Goal: Task Accomplishment & Management: Manage account settings

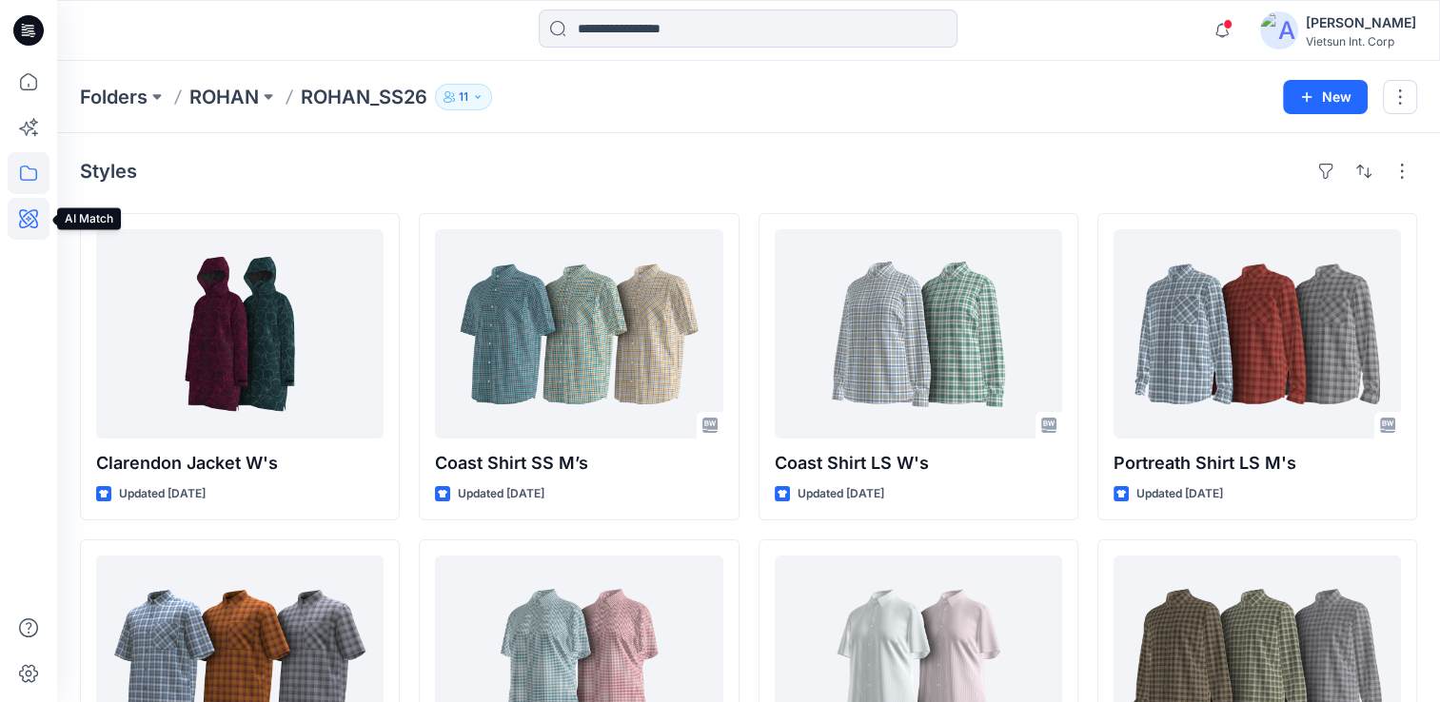
click at [27, 220] on icon at bounding box center [29, 219] width 42 height 42
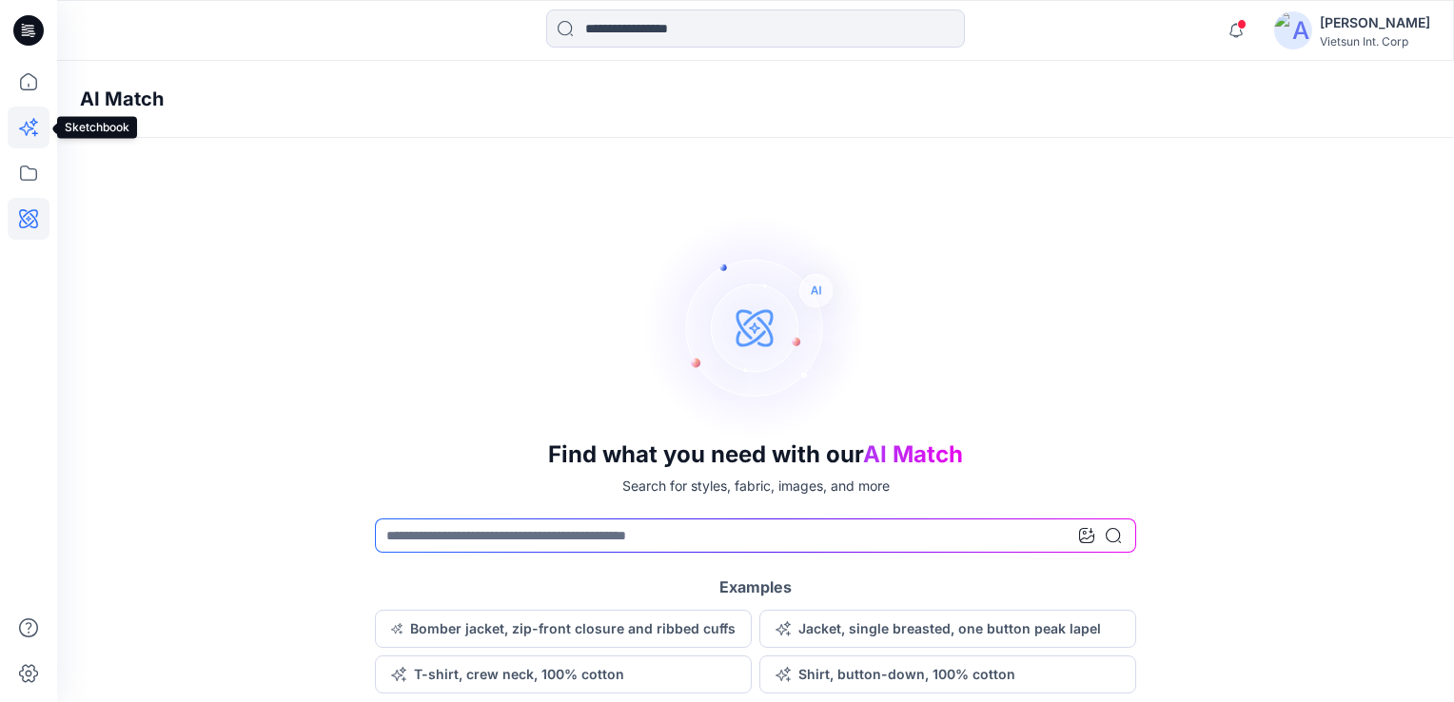
click at [30, 128] on icon at bounding box center [26, 129] width 14 height 14
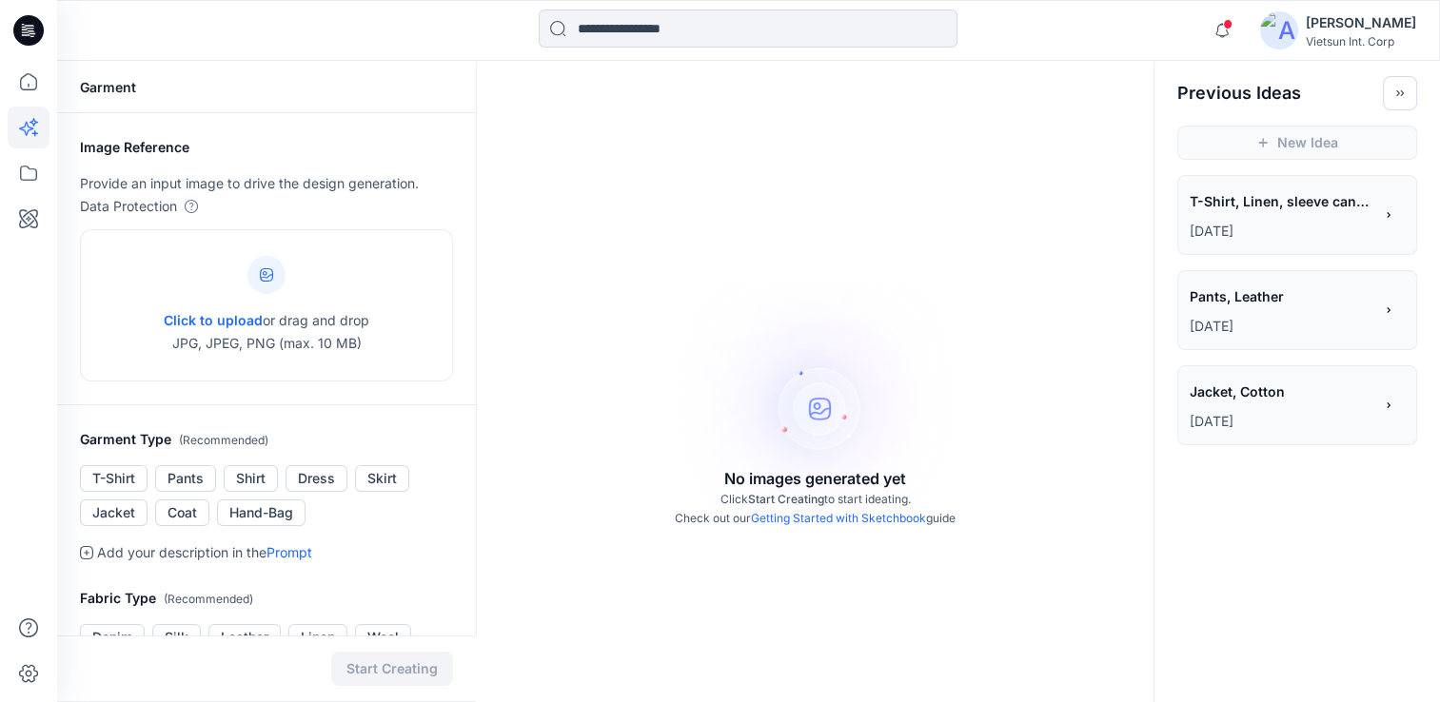
click at [1207, 215] on div "**********" at bounding box center [1281, 203] width 183 height 32
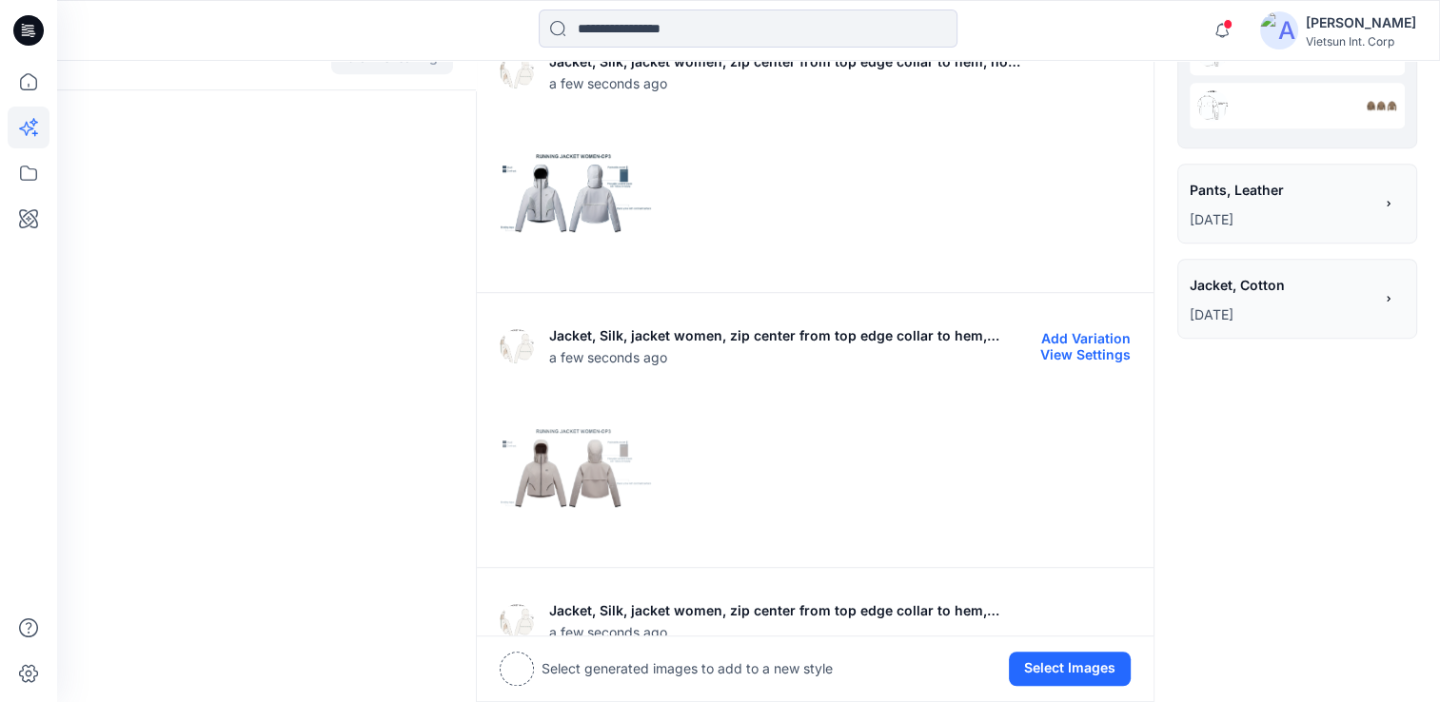
scroll to position [1237, 0]
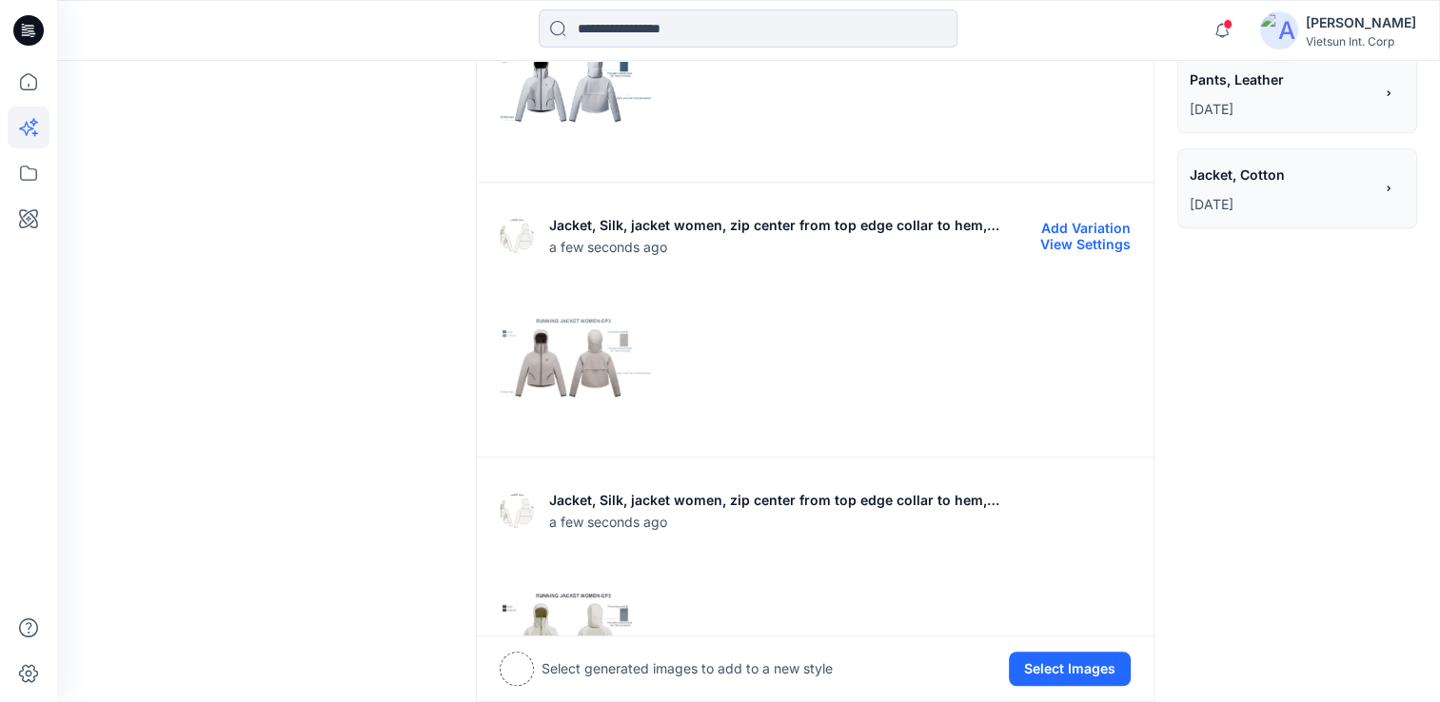
click at [1093, 232] on button "Add Variation" at bounding box center [1085, 228] width 89 height 16
click at [589, 367] on img at bounding box center [576, 358] width 150 height 150
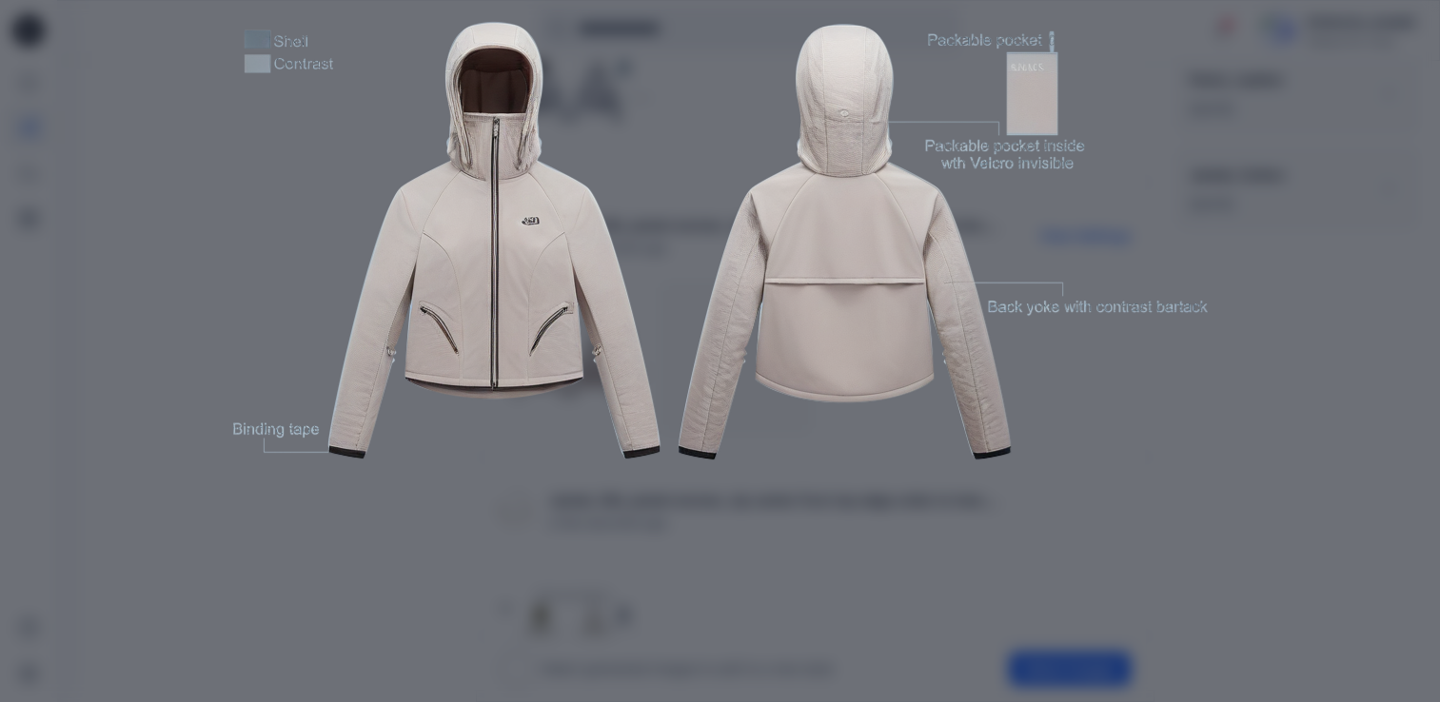
scroll to position [271, 0]
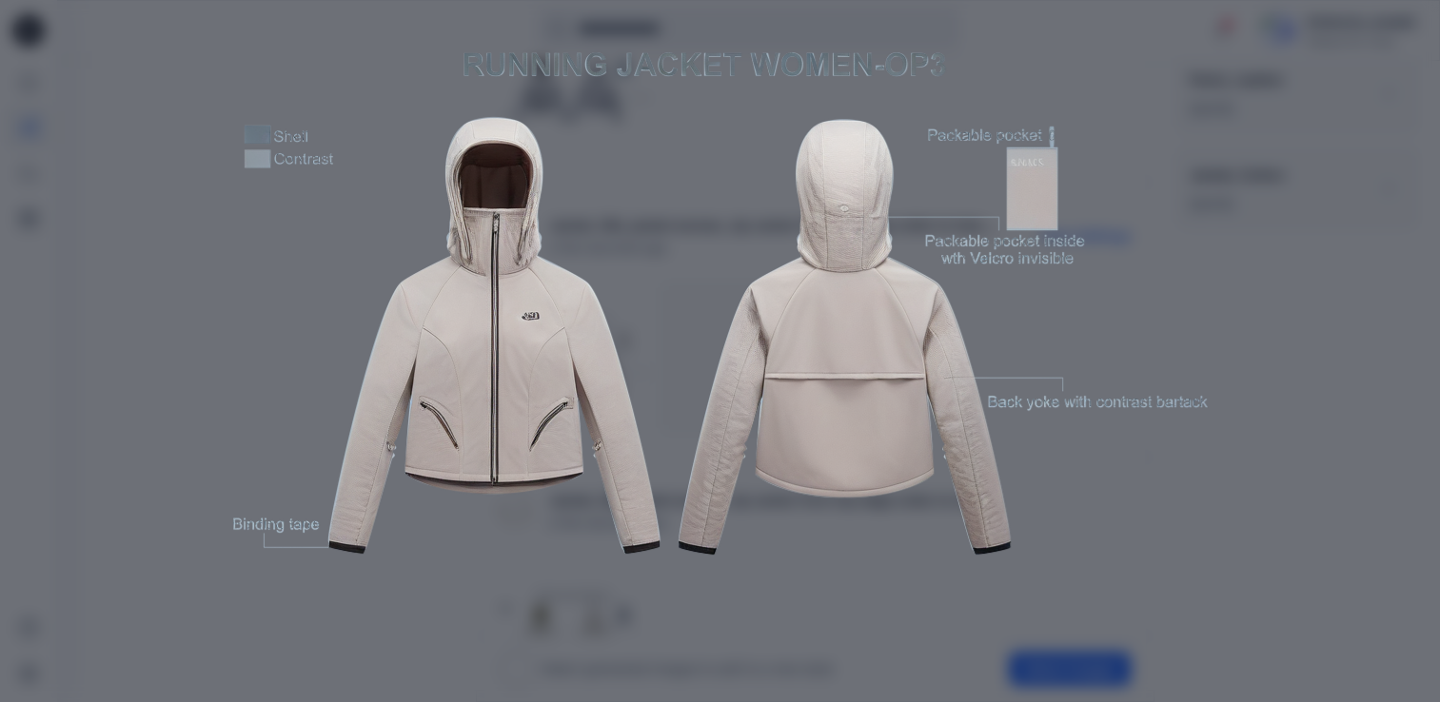
click at [1359, 117] on div "Close" at bounding box center [720, 351] width 1440 height 702
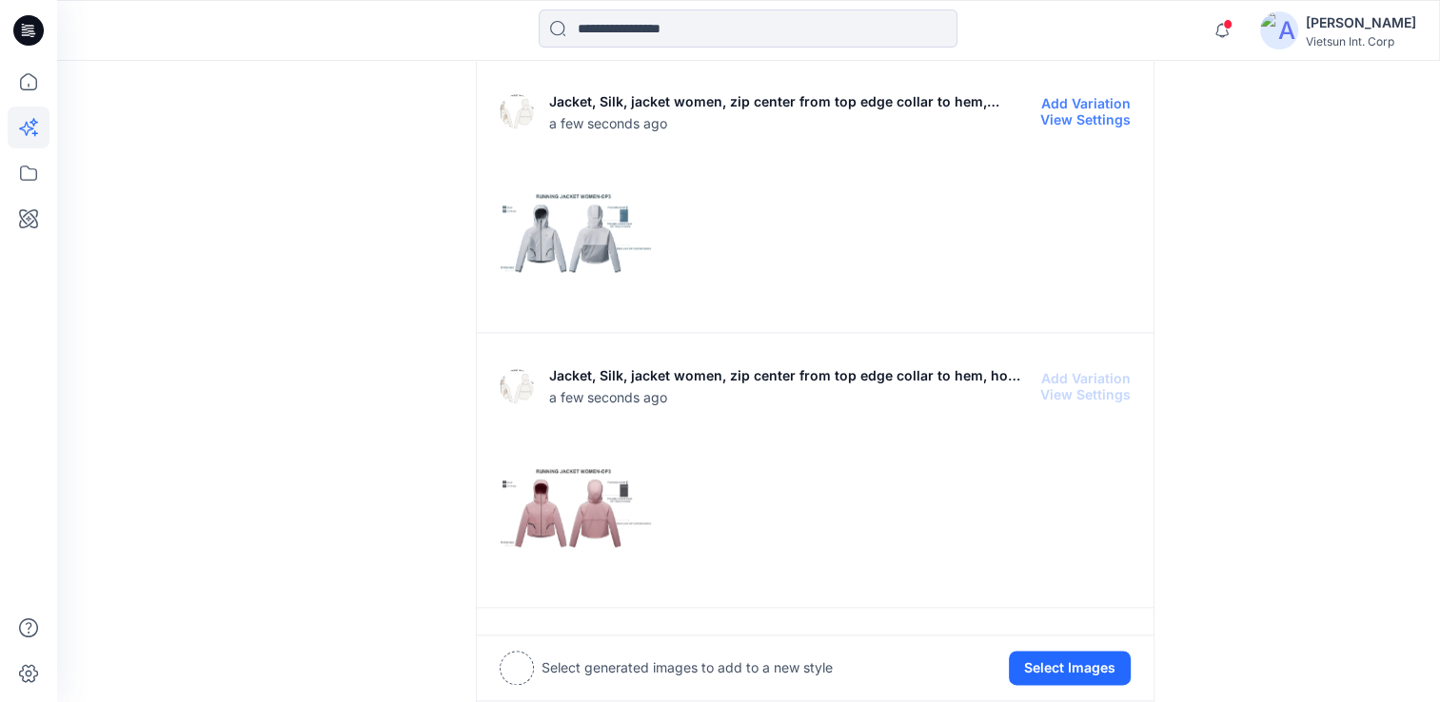
scroll to position [2284, 0]
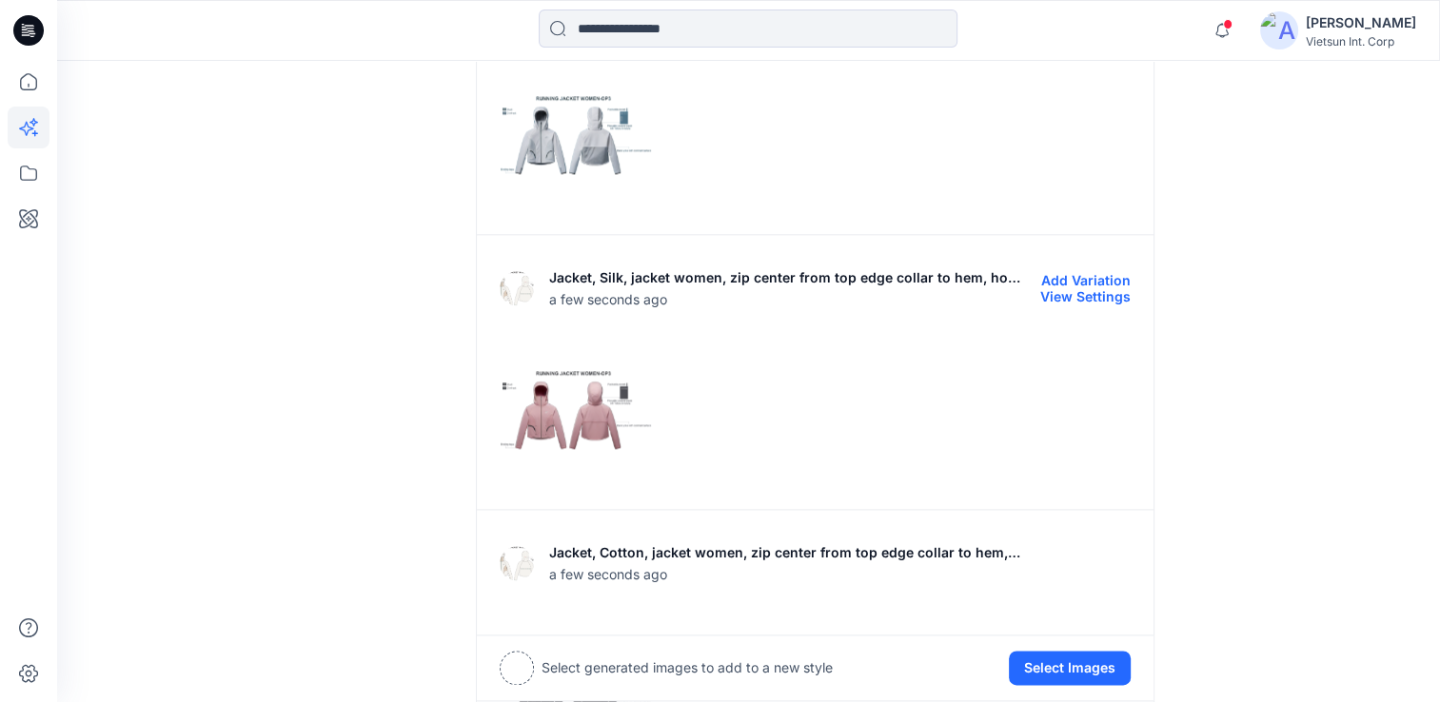
click at [600, 452] on img at bounding box center [576, 410] width 150 height 150
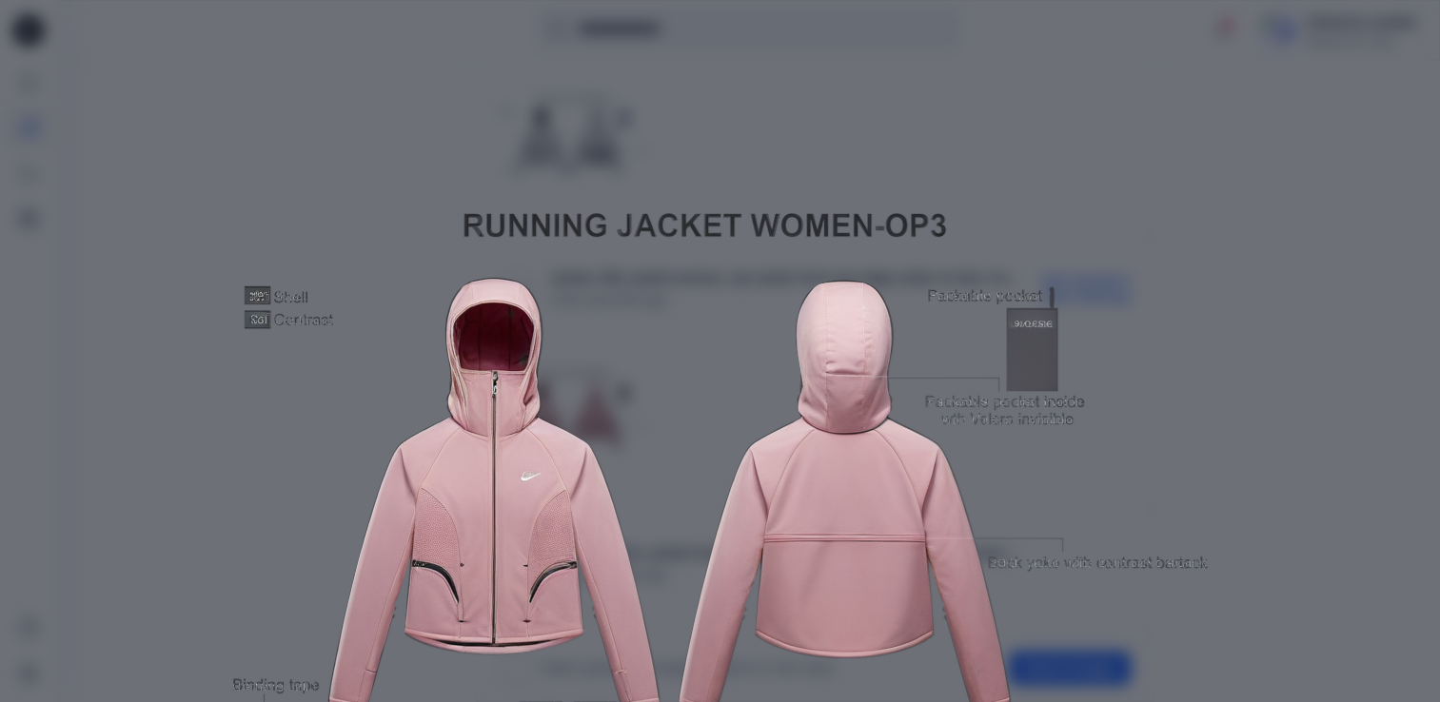
scroll to position [190, 0]
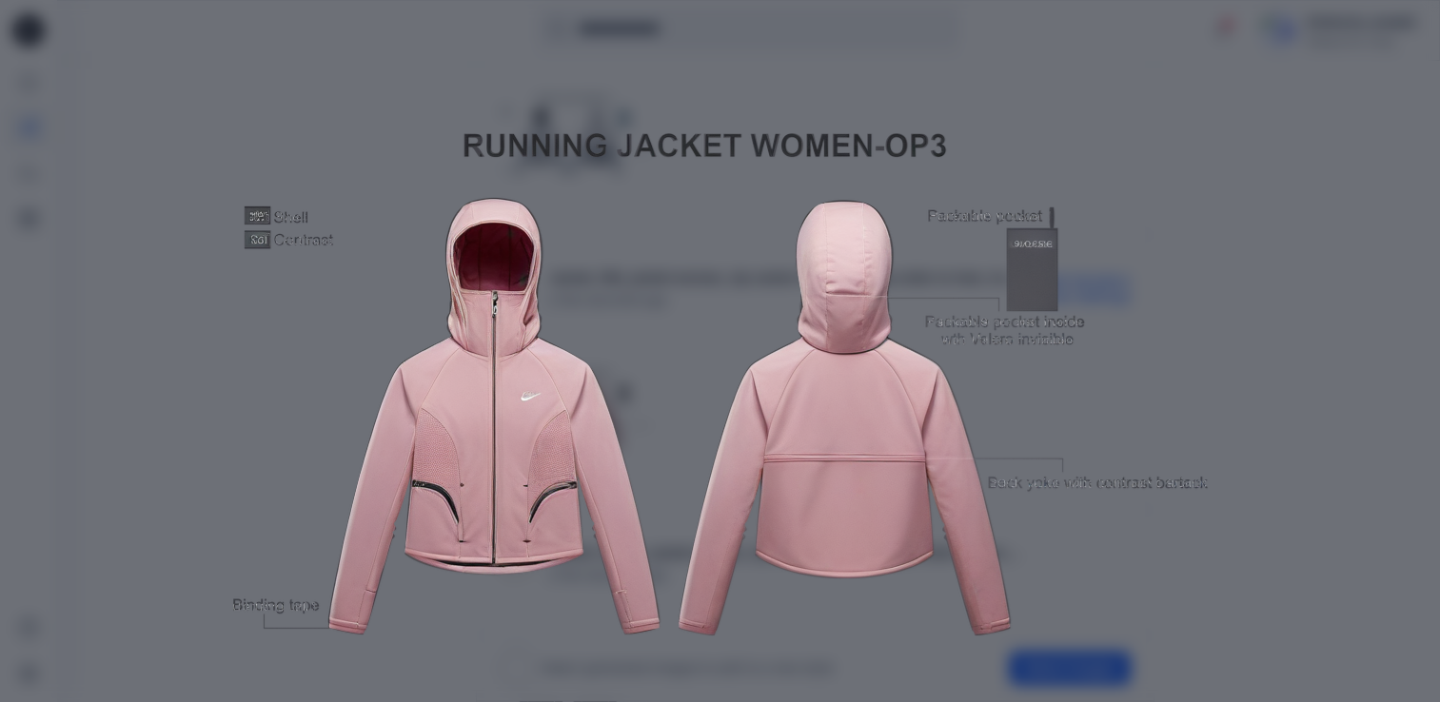
click at [1241, 128] on div "Close" at bounding box center [720, 351] width 1440 height 702
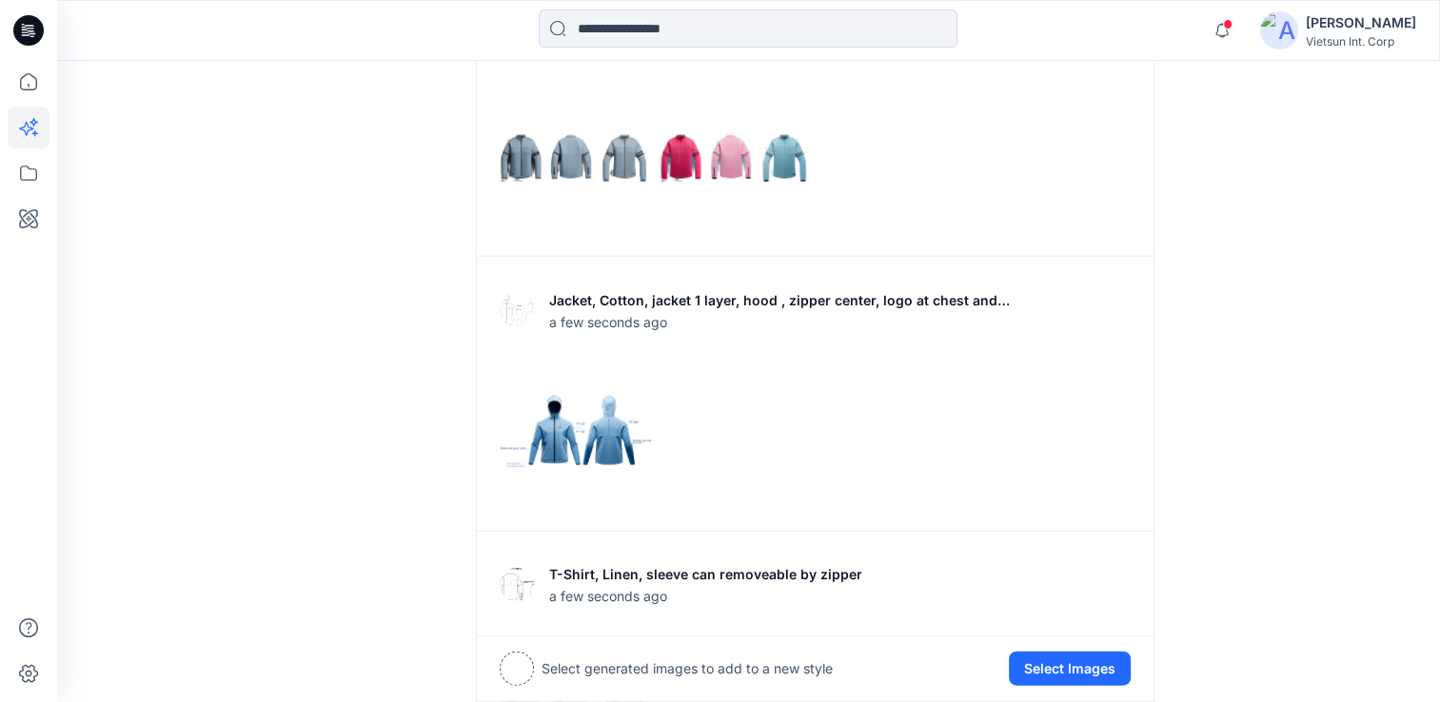
scroll to position [4187, 0]
click at [618, 443] on img at bounding box center [576, 430] width 150 height 150
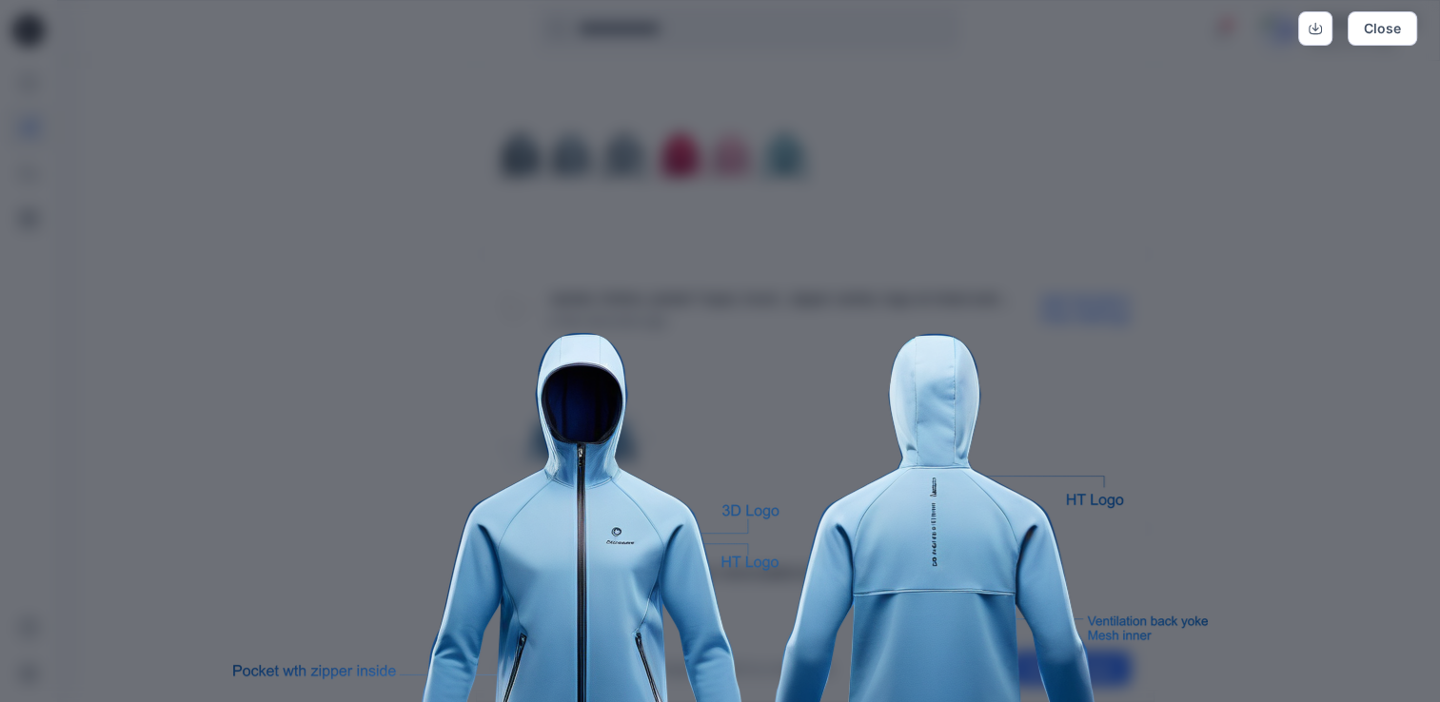
scroll to position [0, 0]
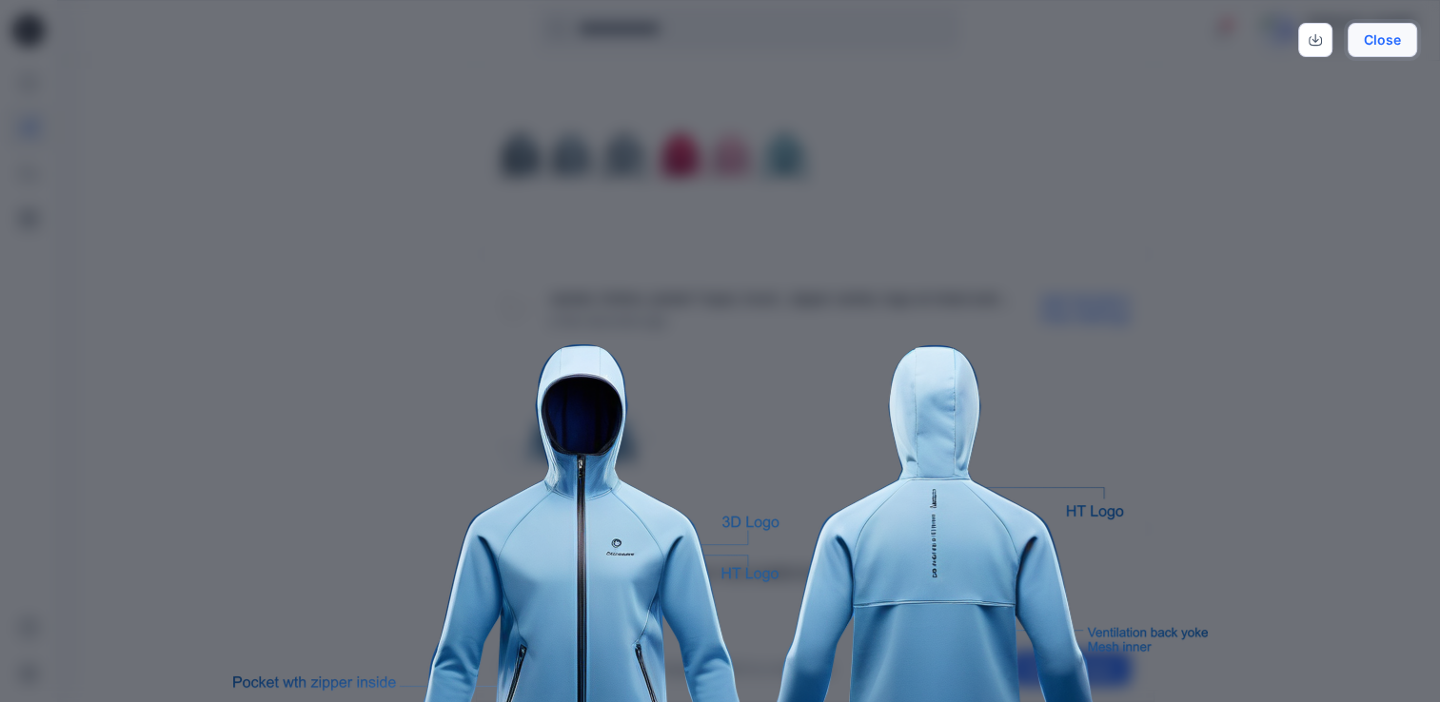
click at [1389, 44] on button "Close" at bounding box center [1382, 40] width 69 height 34
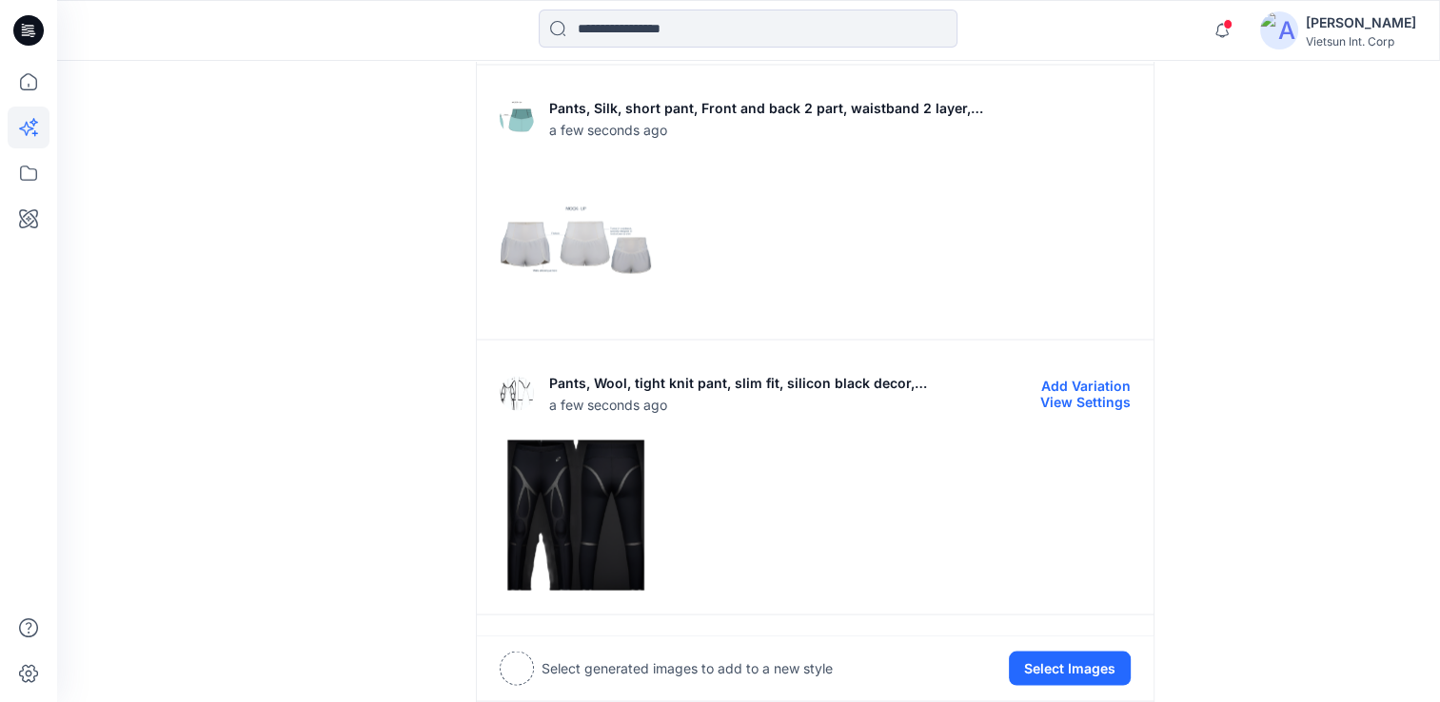
scroll to position [3199, 0]
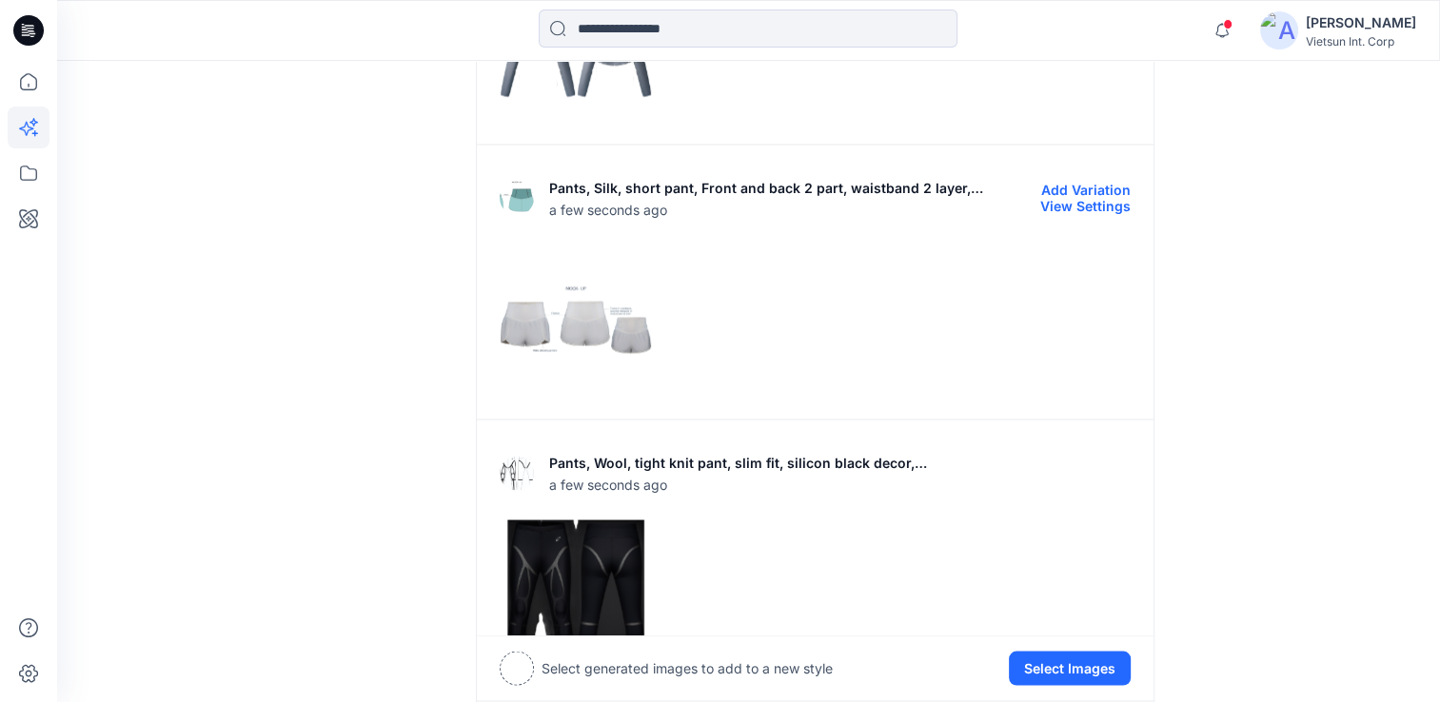
click at [590, 333] on img at bounding box center [576, 320] width 150 height 150
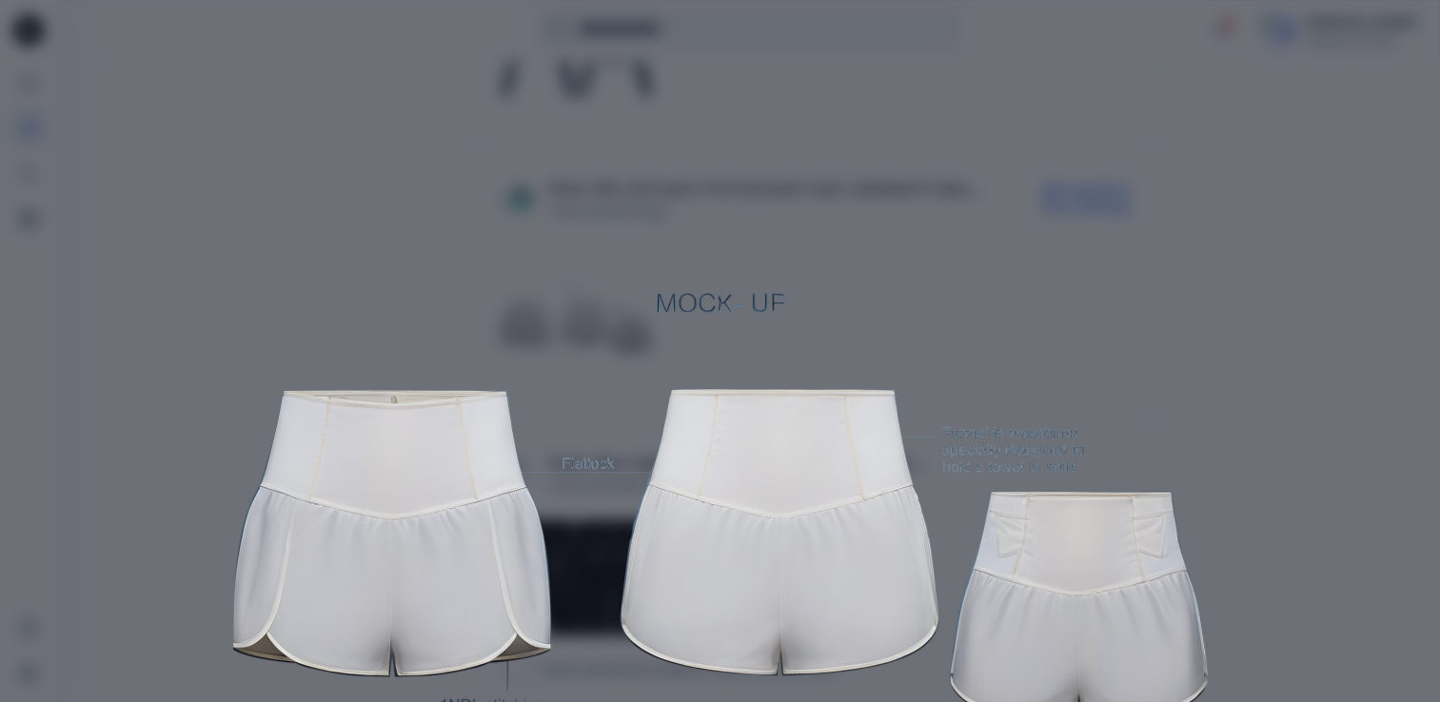
scroll to position [0, 0]
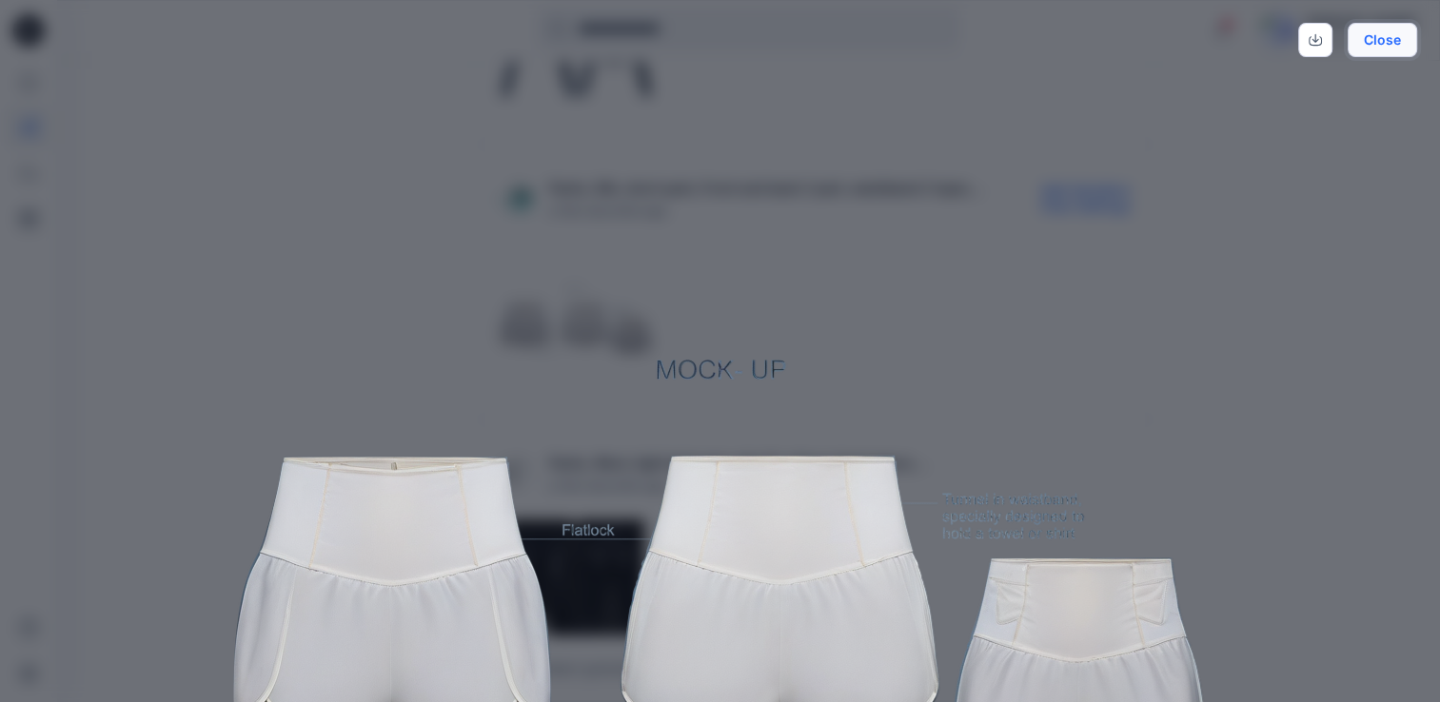
click at [1389, 44] on button "Close" at bounding box center [1382, 40] width 69 height 34
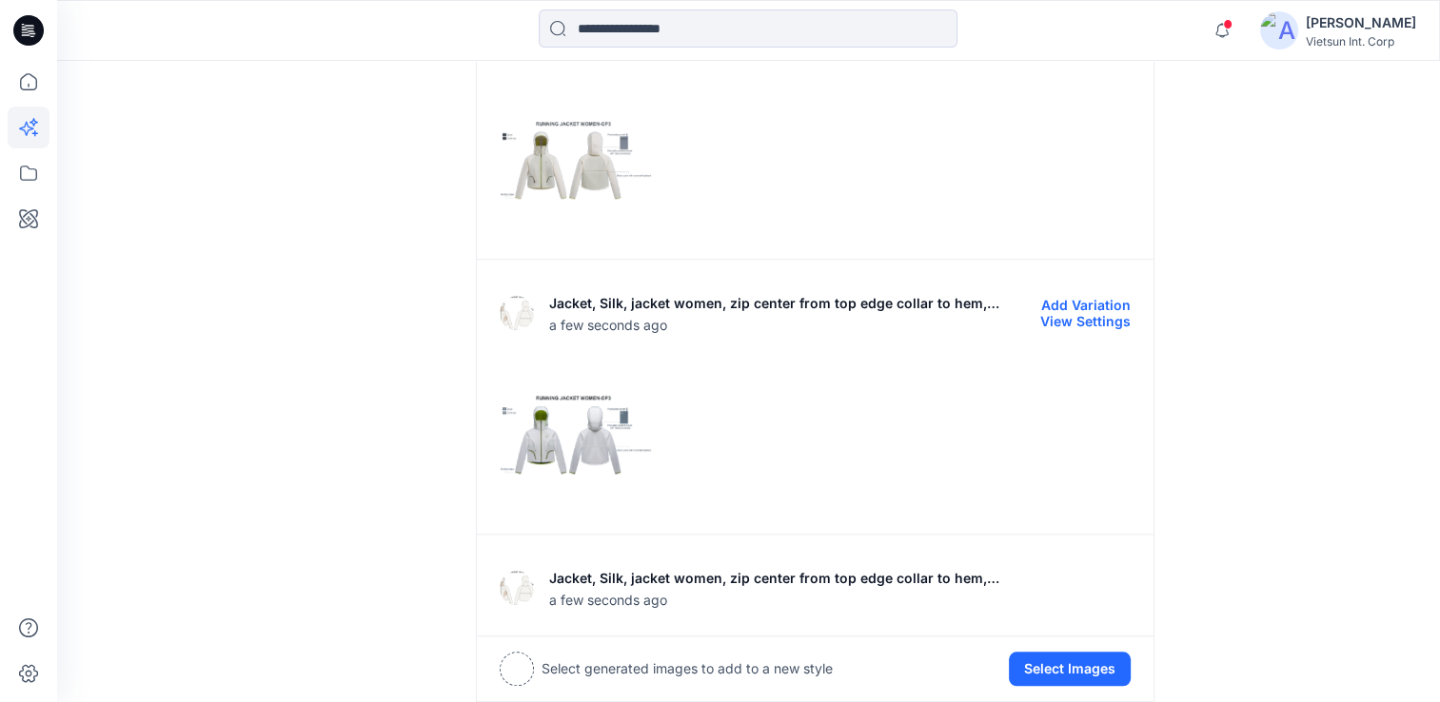
scroll to position [1676, 0]
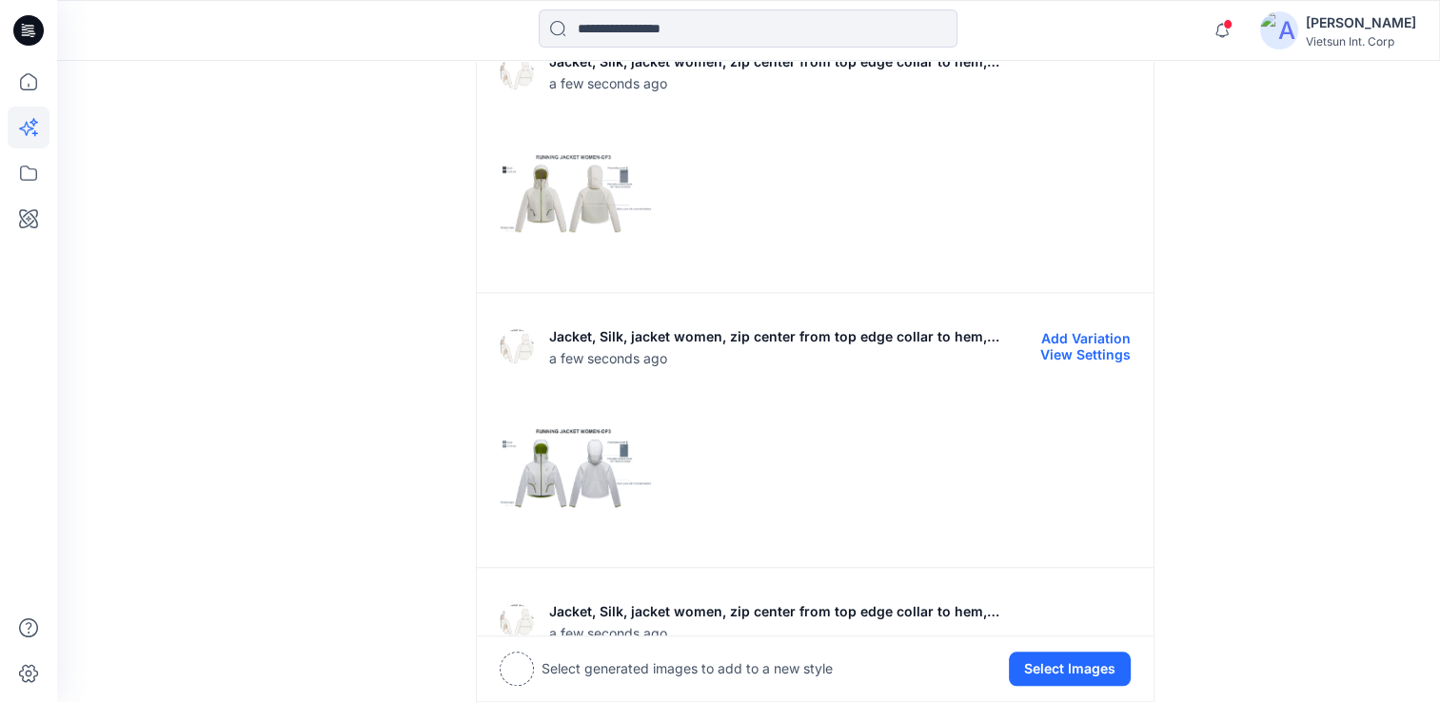
click at [592, 491] on img at bounding box center [576, 468] width 150 height 150
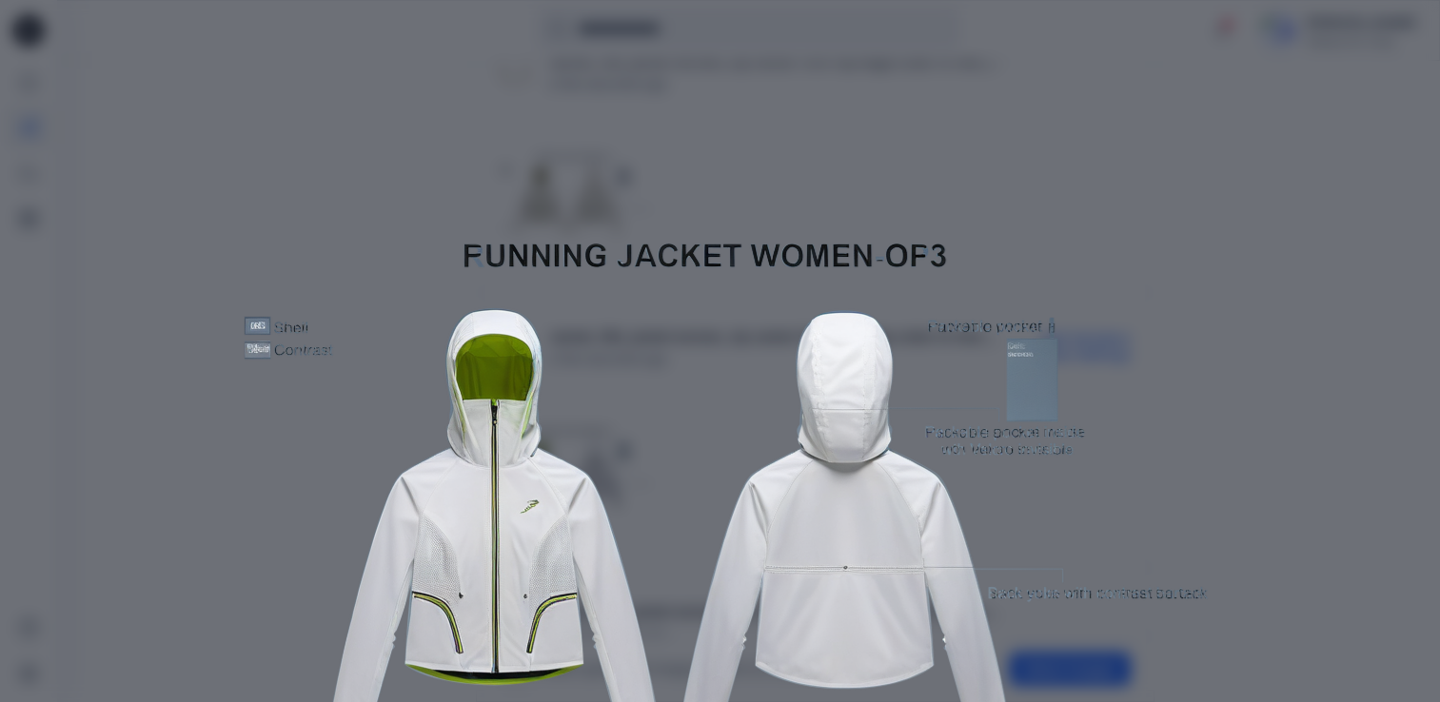
scroll to position [0, 0]
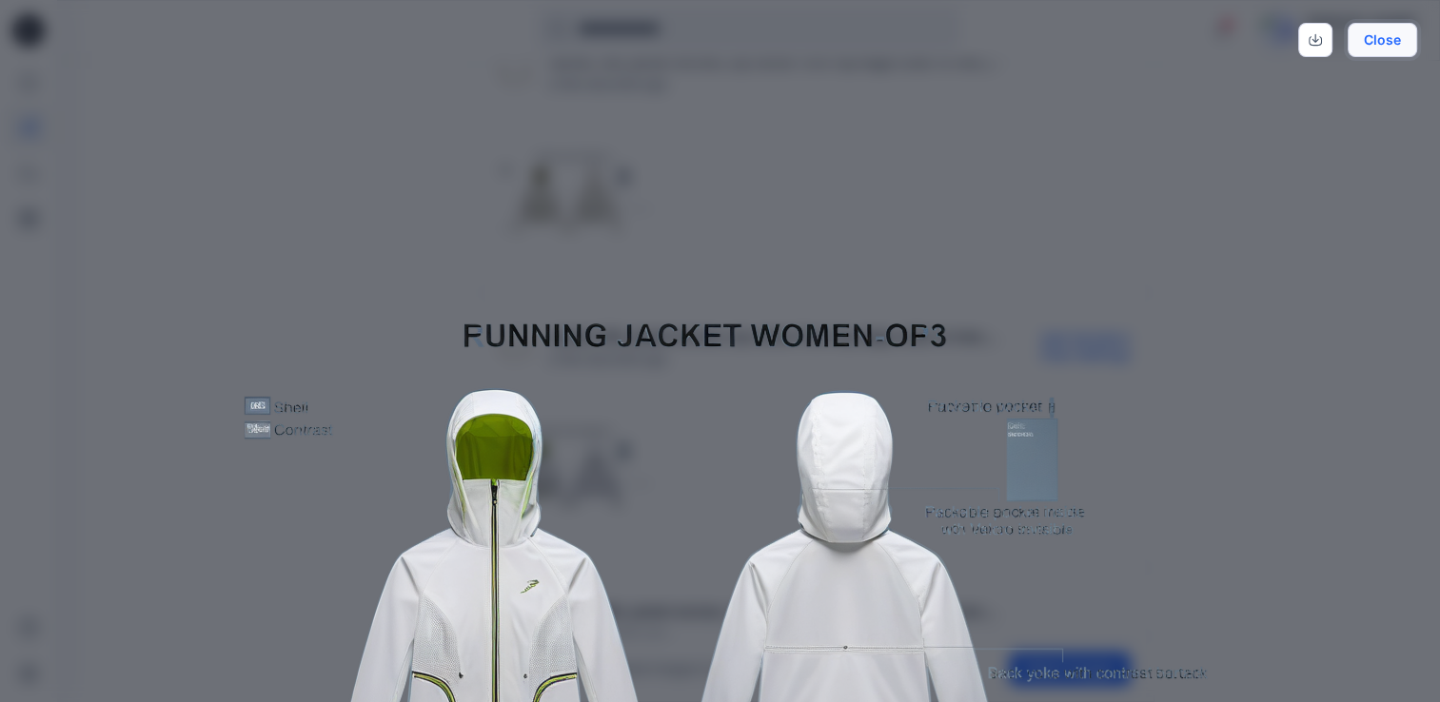
click at [1388, 44] on button "Close" at bounding box center [1382, 40] width 69 height 34
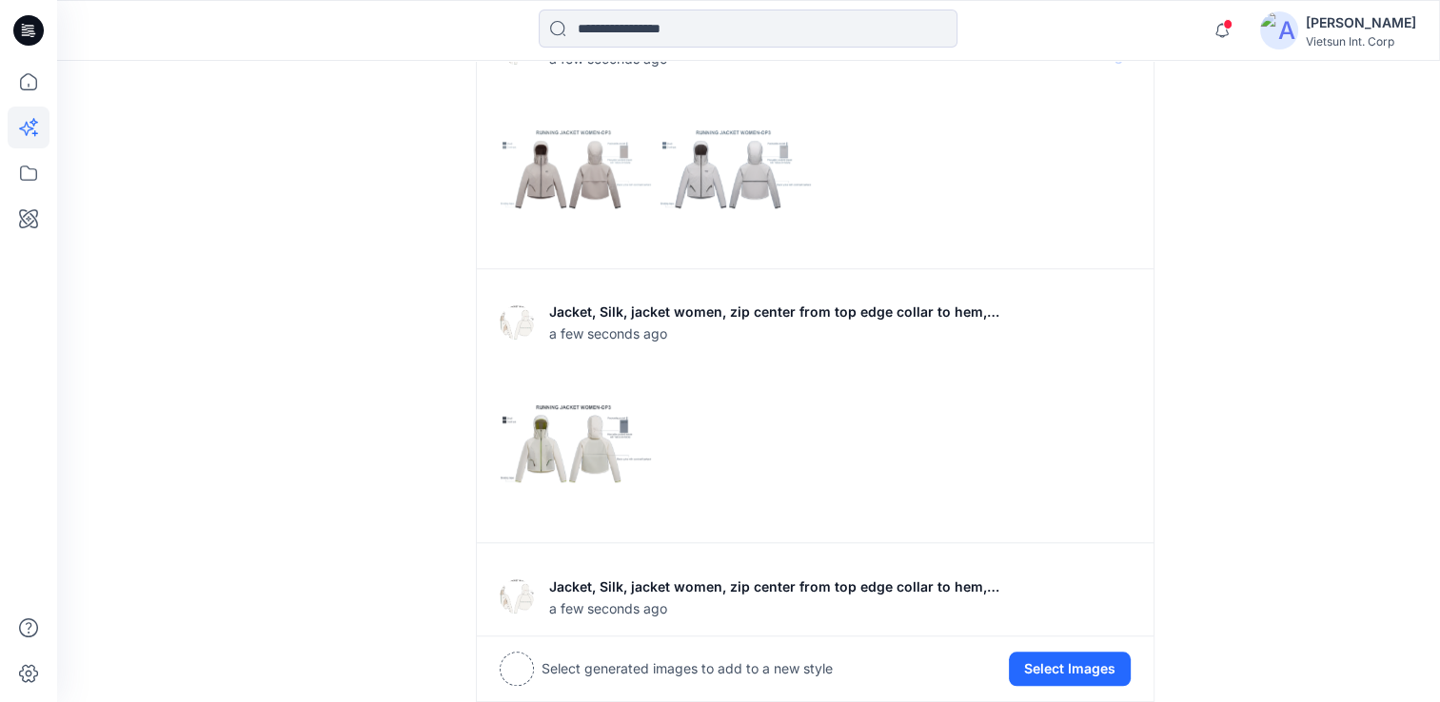
scroll to position [1427, 0]
click at [574, 173] on img at bounding box center [576, 167] width 150 height 150
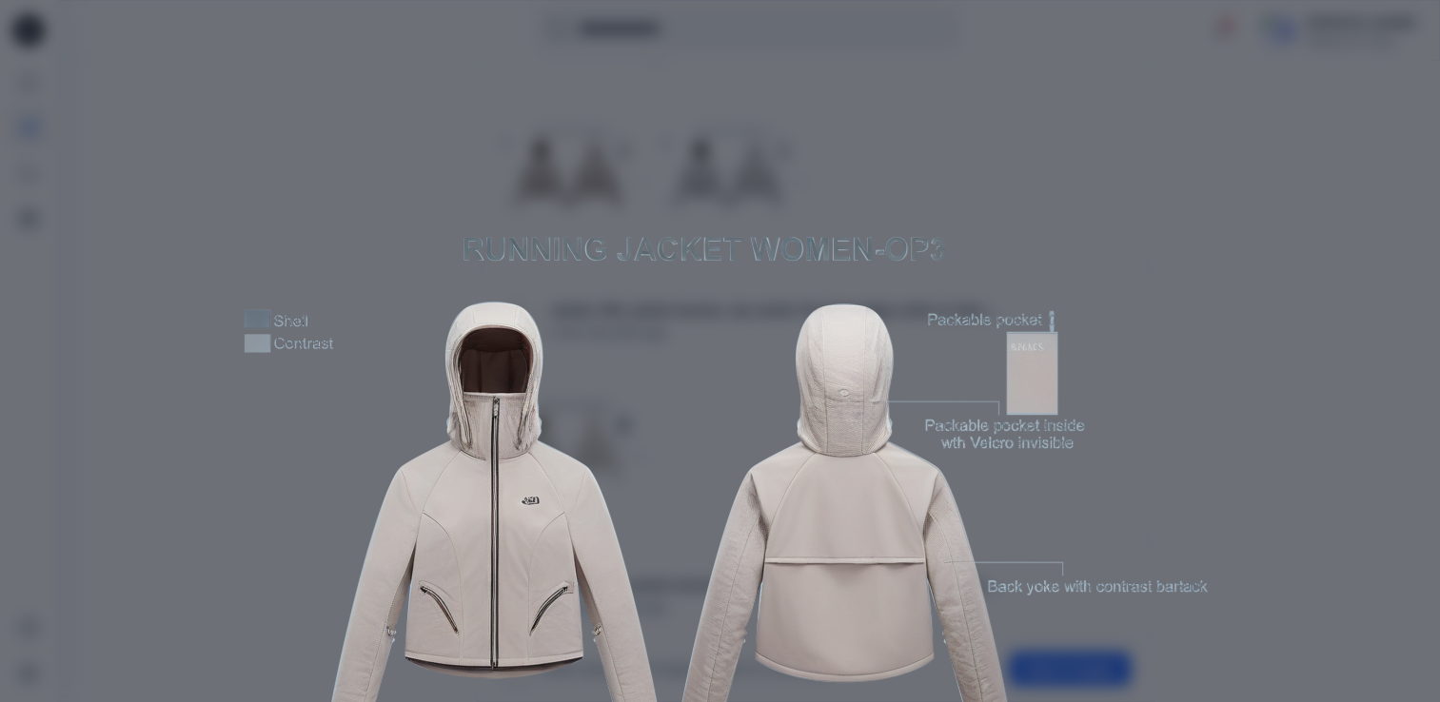
scroll to position [0, 0]
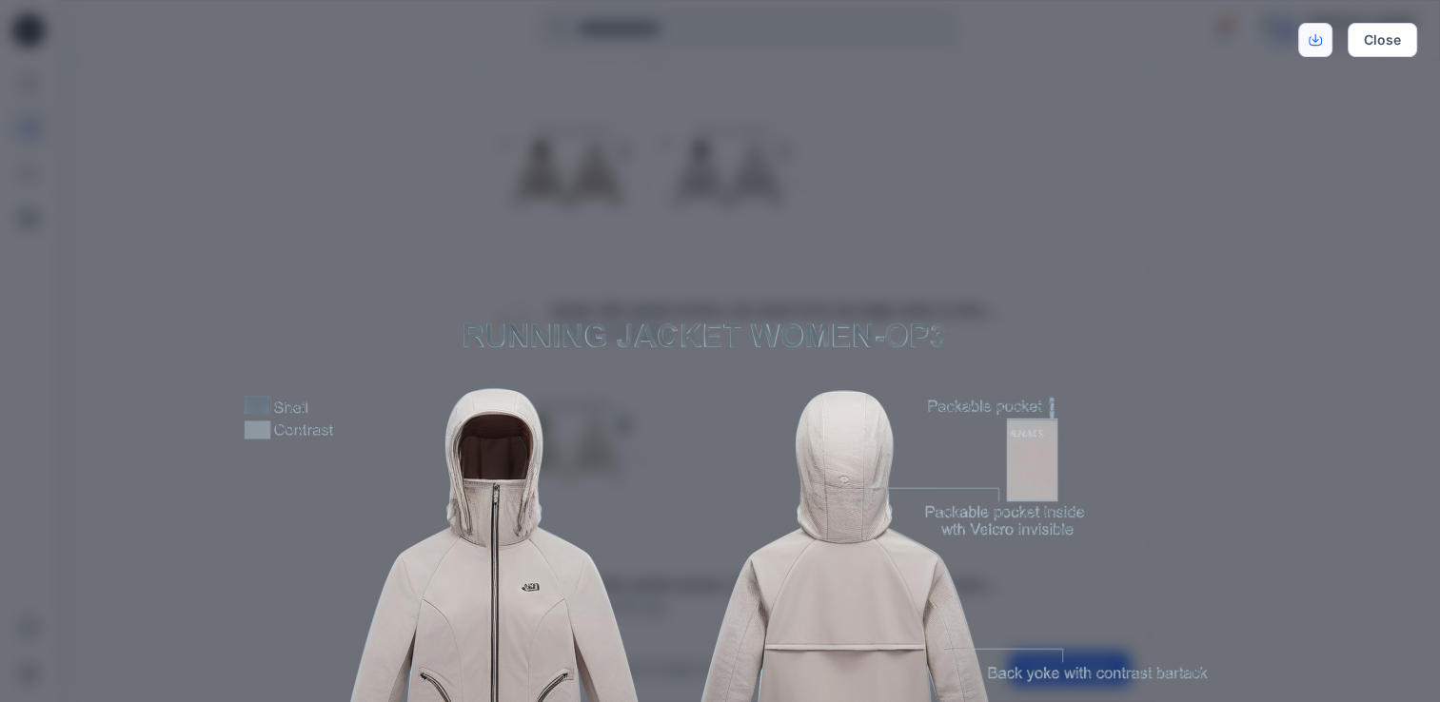
click at [1308, 49] on link "Download" at bounding box center [1315, 40] width 34 height 34
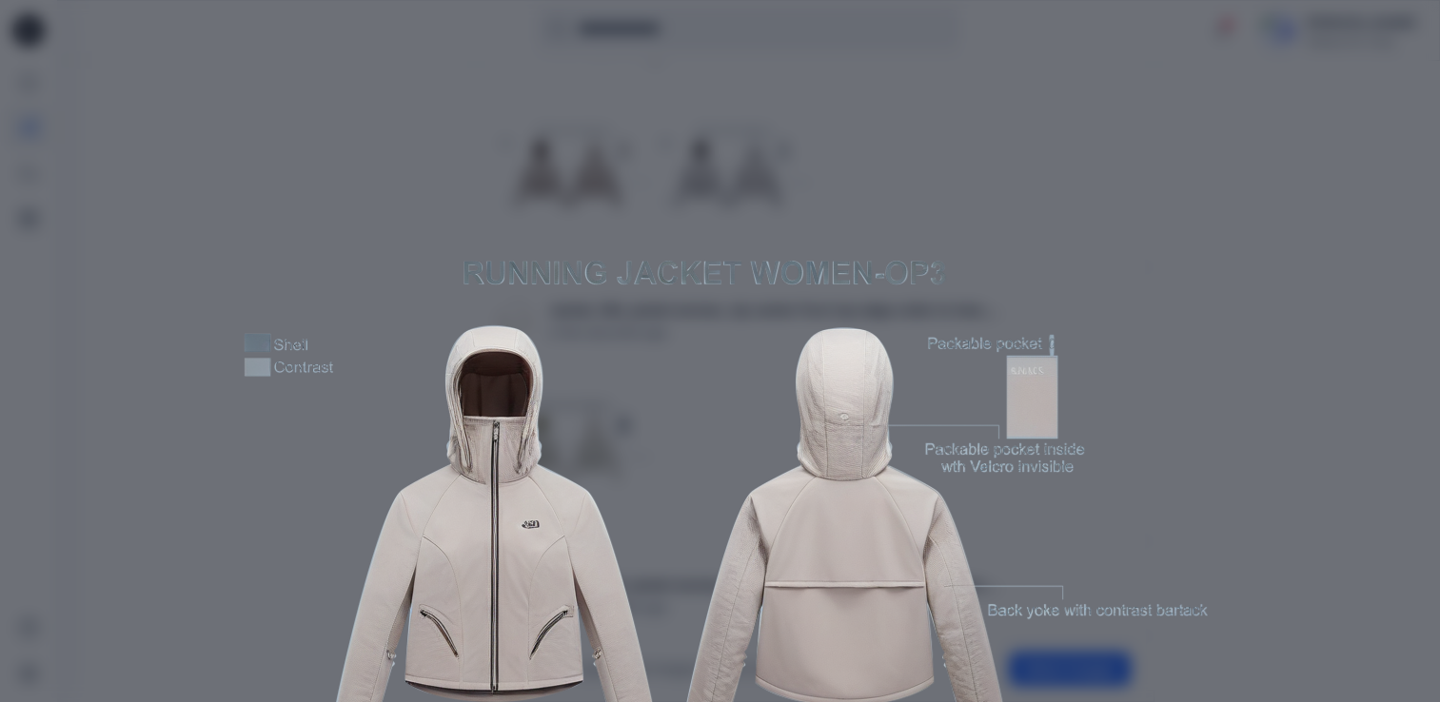
scroll to position [95, 0]
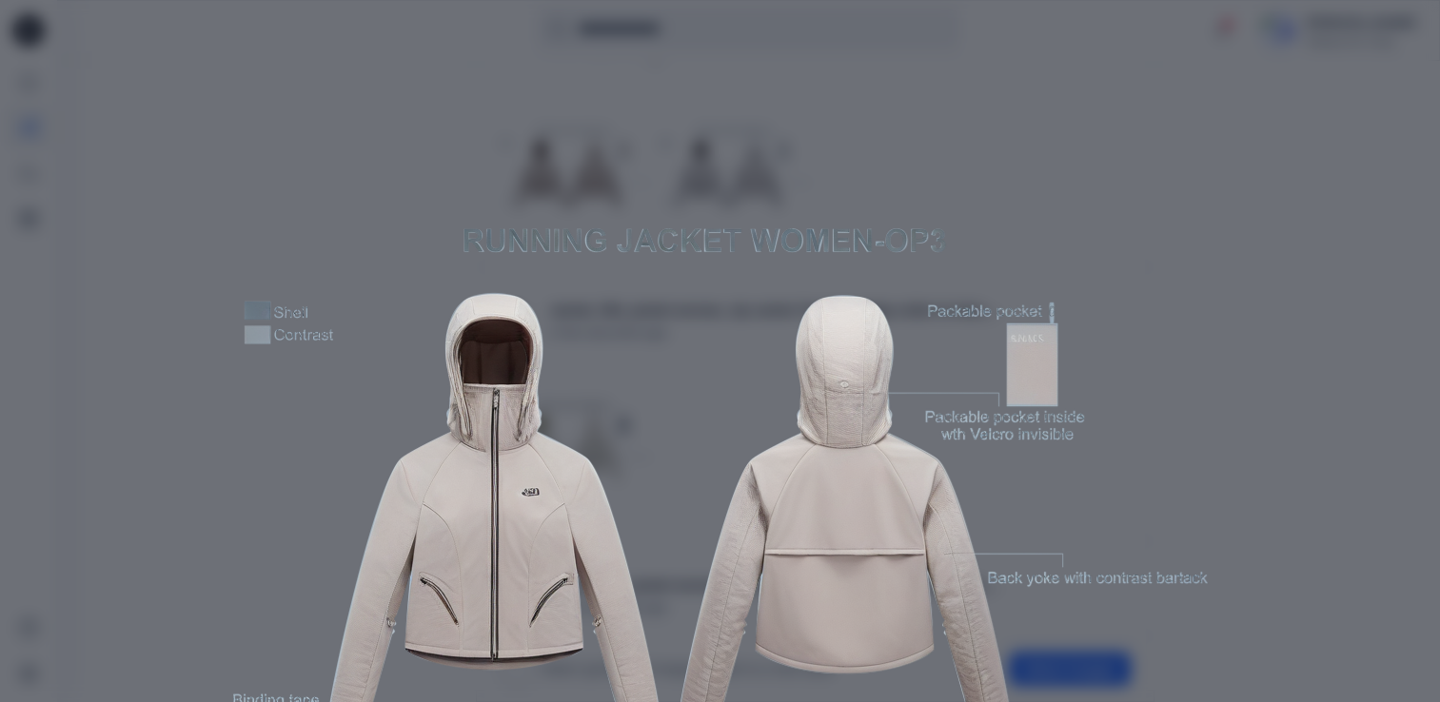
click at [1183, 356] on img at bounding box center [720, 479] width 975 height 975
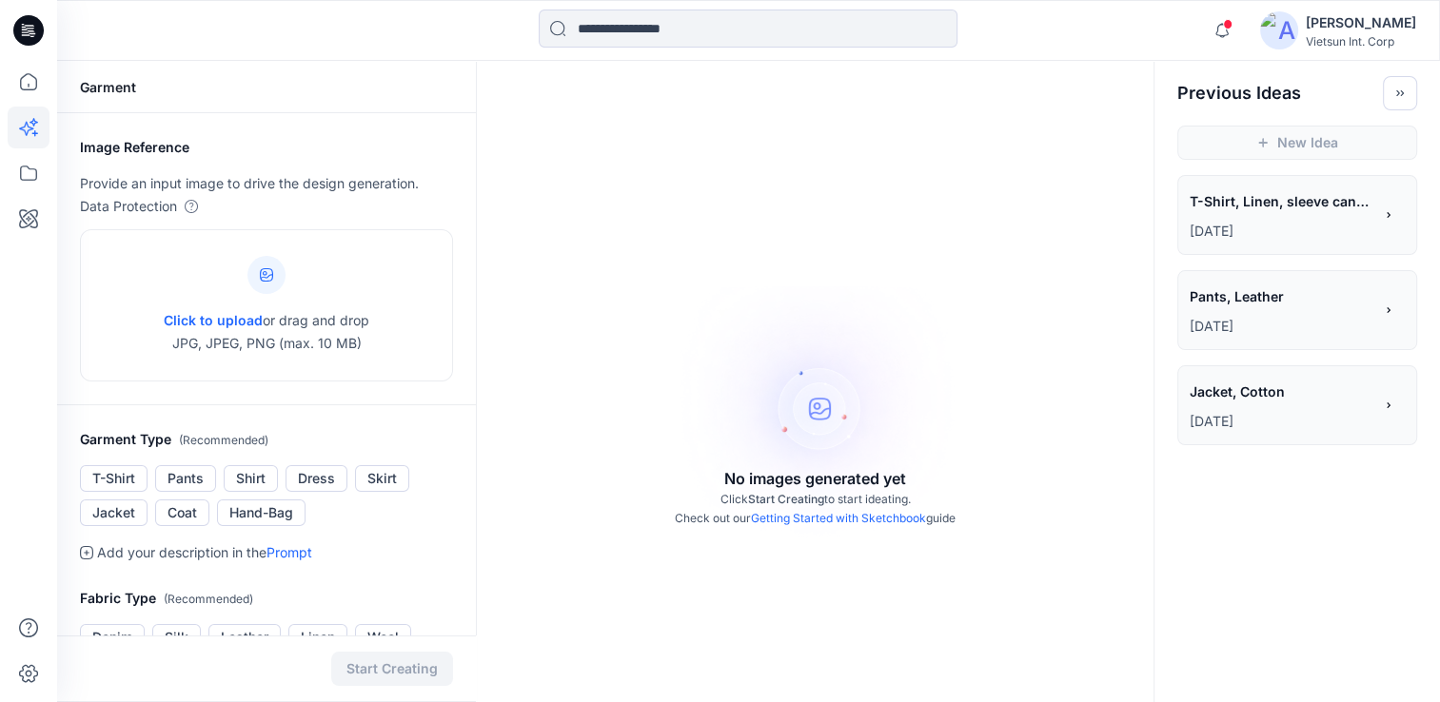
click at [27, 29] on icon at bounding box center [30, 28] width 9 height 1
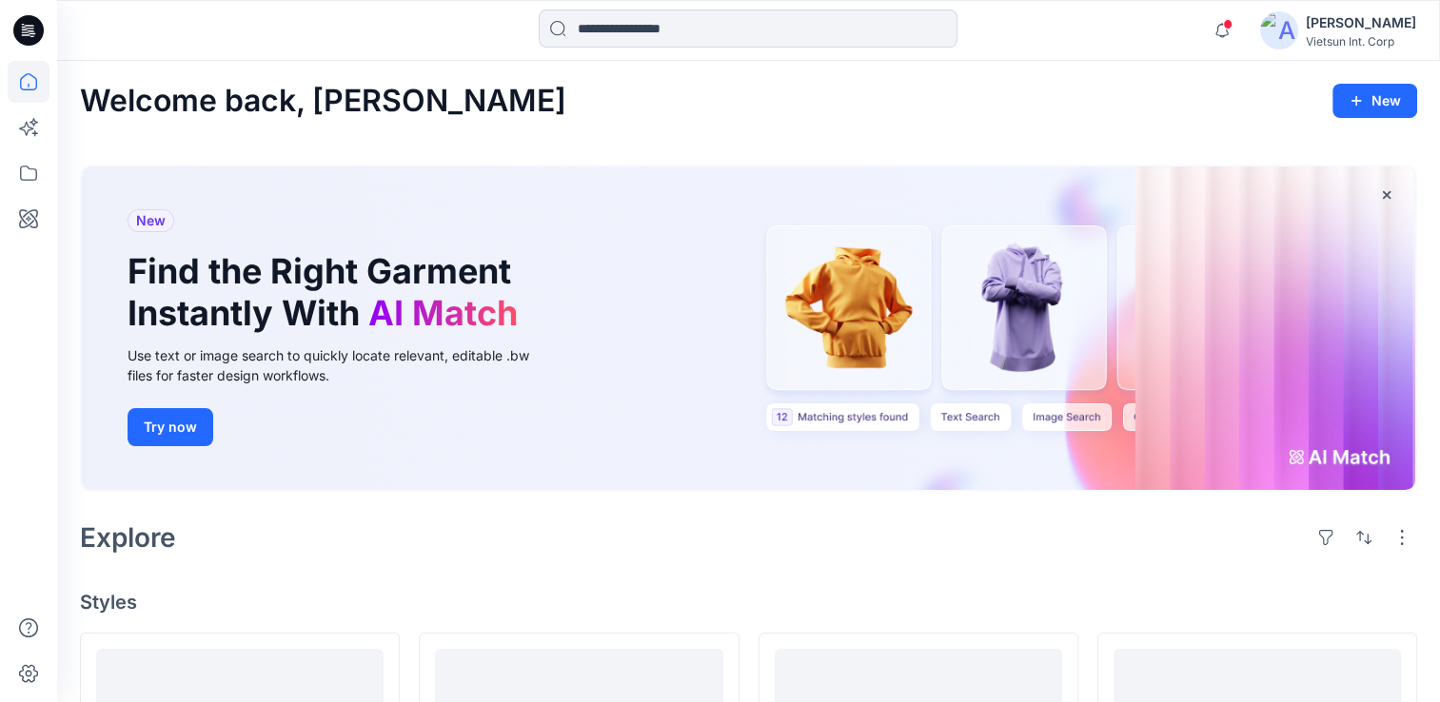
click at [1128, 115] on div "Welcome back, [PERSON_NAME] New" at bounding box center [748, 101] width 1337 height 35
click at [1351, 29] on div "[PERSON_NAME]" at bounding box center [1361, 22] width 110 height 23
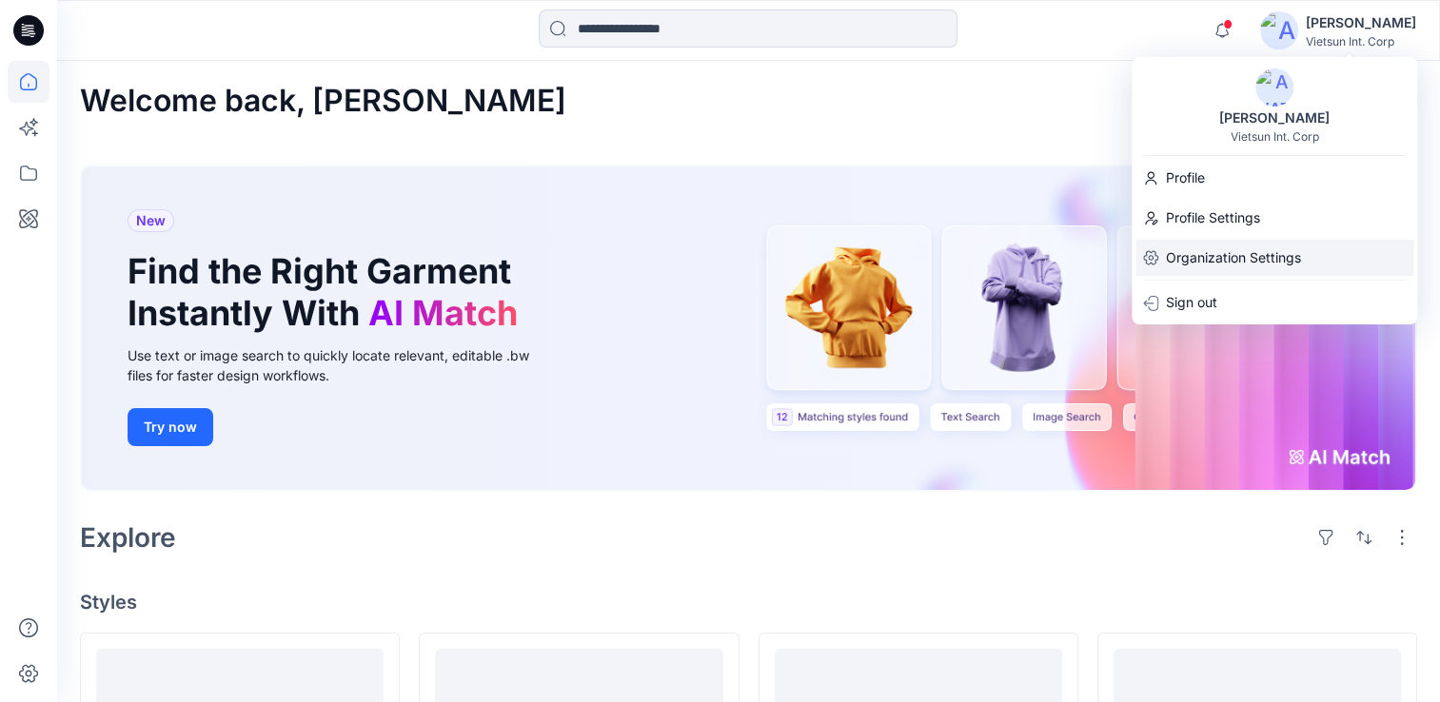
click at [1200, 261] on p "Organization Settings" at bounding box center [1233, 258] width 135 height 36
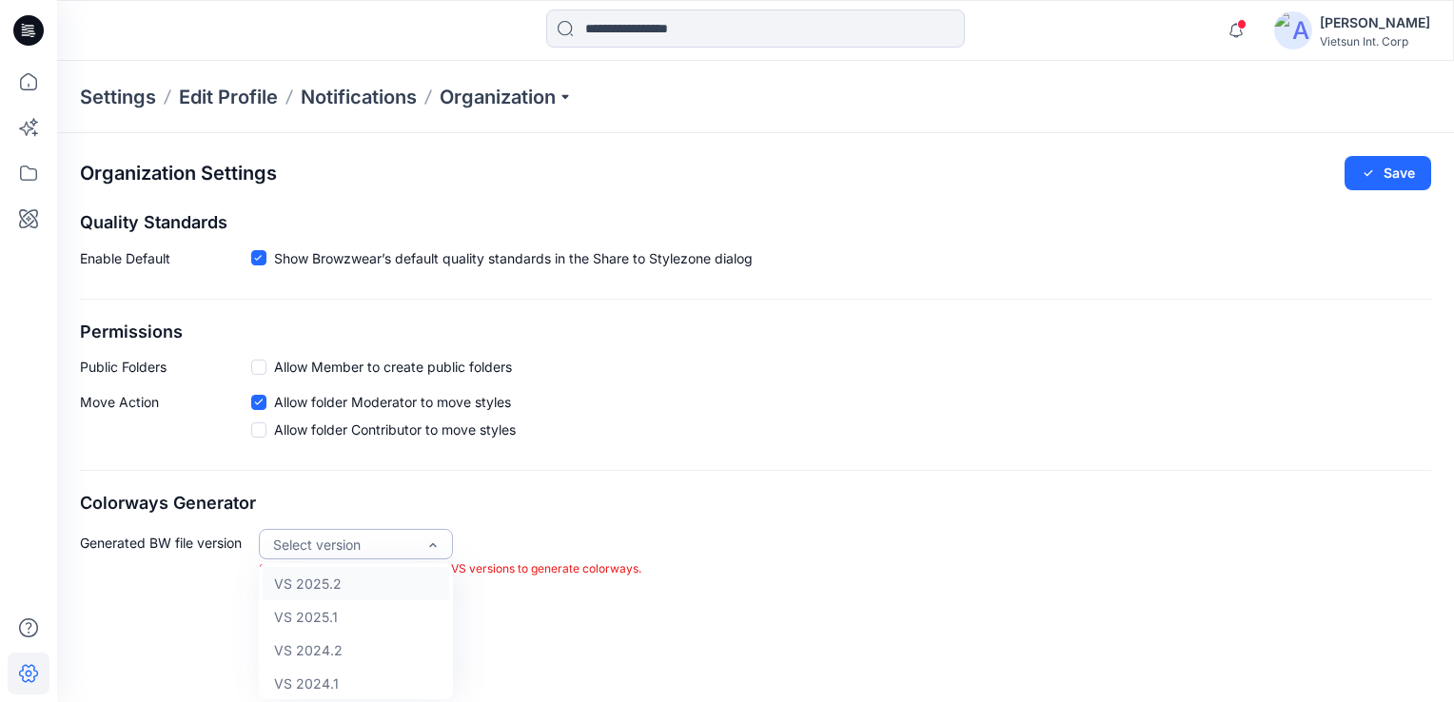
click at [847, 496] on h2 "Colorways Generator" at bounding box center [755, 504] width 1351 height 20
click at [920, 489] on div "Organization Settings Save Quality Standards Enable Default Show Browzwear’s de…" at bounding box center [755, 367] width 1397 height 468
click at [1356, 33] on div "[PERSON_NAME] Vietsun Int. Corp" at bounding box center [1375, 30] width 110 height 38
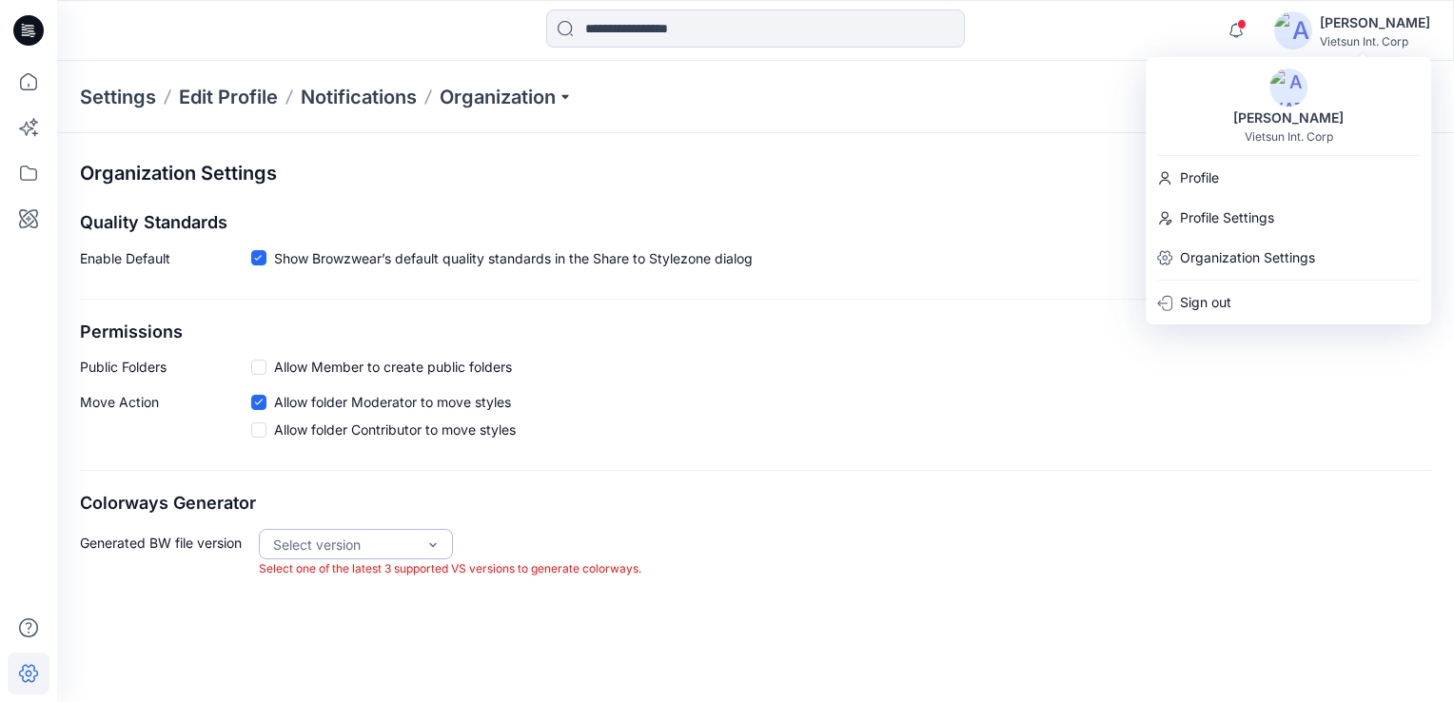
click at [1276, 139] on div "Vietsun Int. Corp" at bounding box center [1289, 136] width 89 height 14
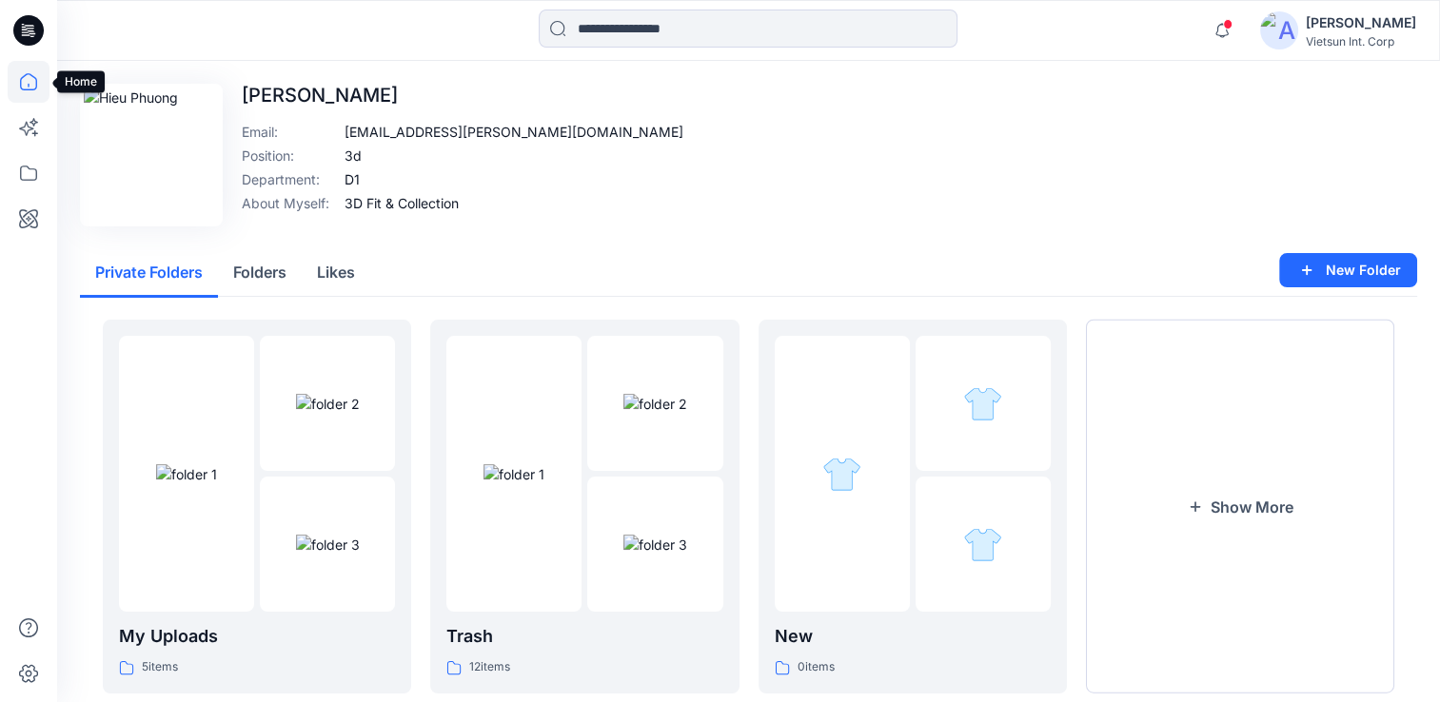
click at [18, 91] on icon at bounding box center [29, 82] width 42 height 42
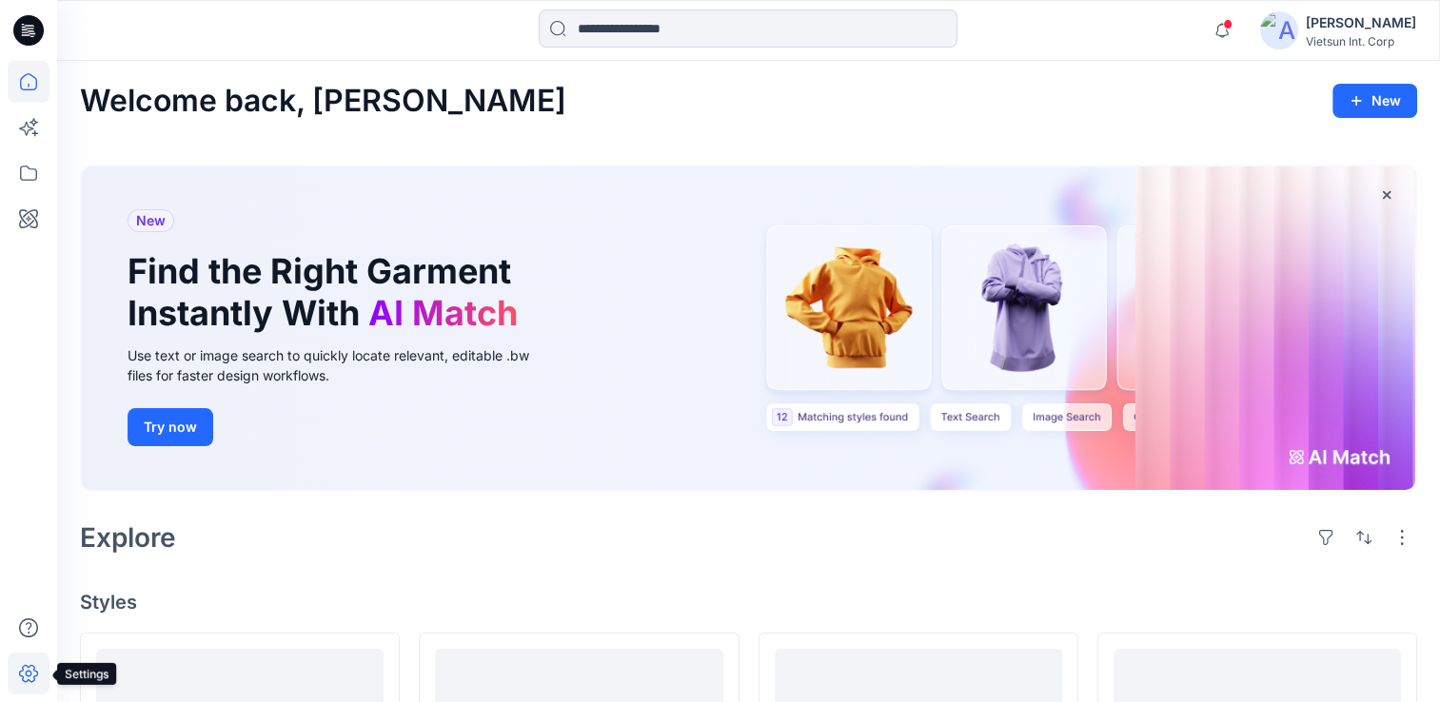
click at [15, 676] on icon at bounding box center [29, 674] width 42 height 42
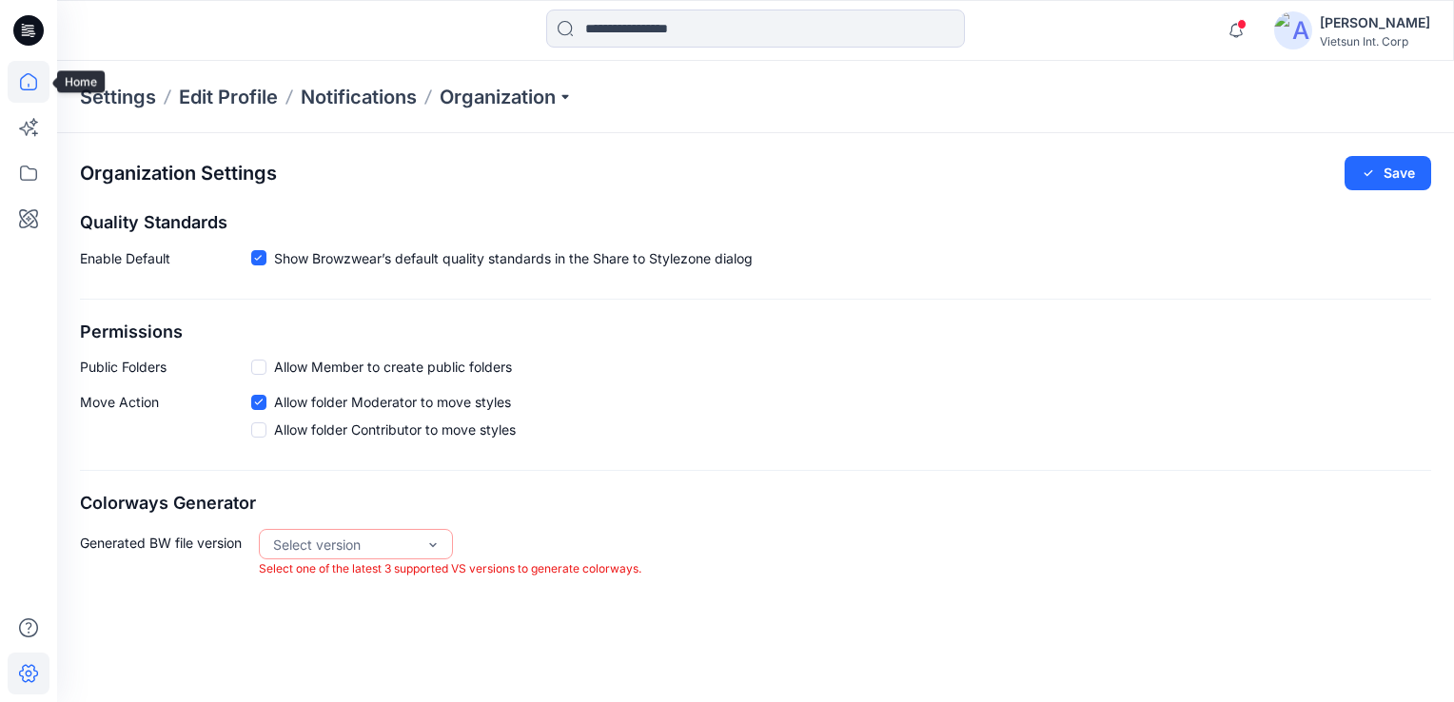
click at [28, 86] on icon at bounding box center [28, 86] width 1 height 4
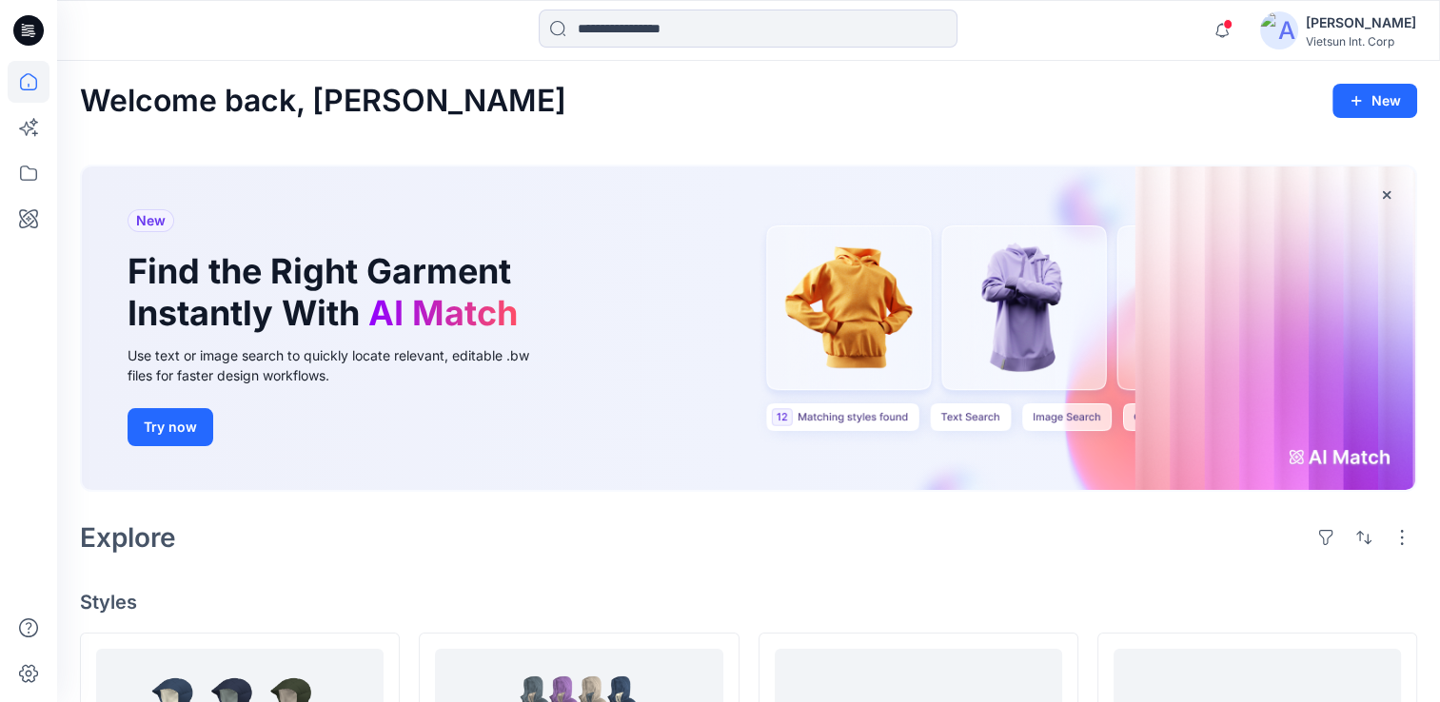
click at [1298, 35] on img at bounding box center [1279, 30] width 38 height 38
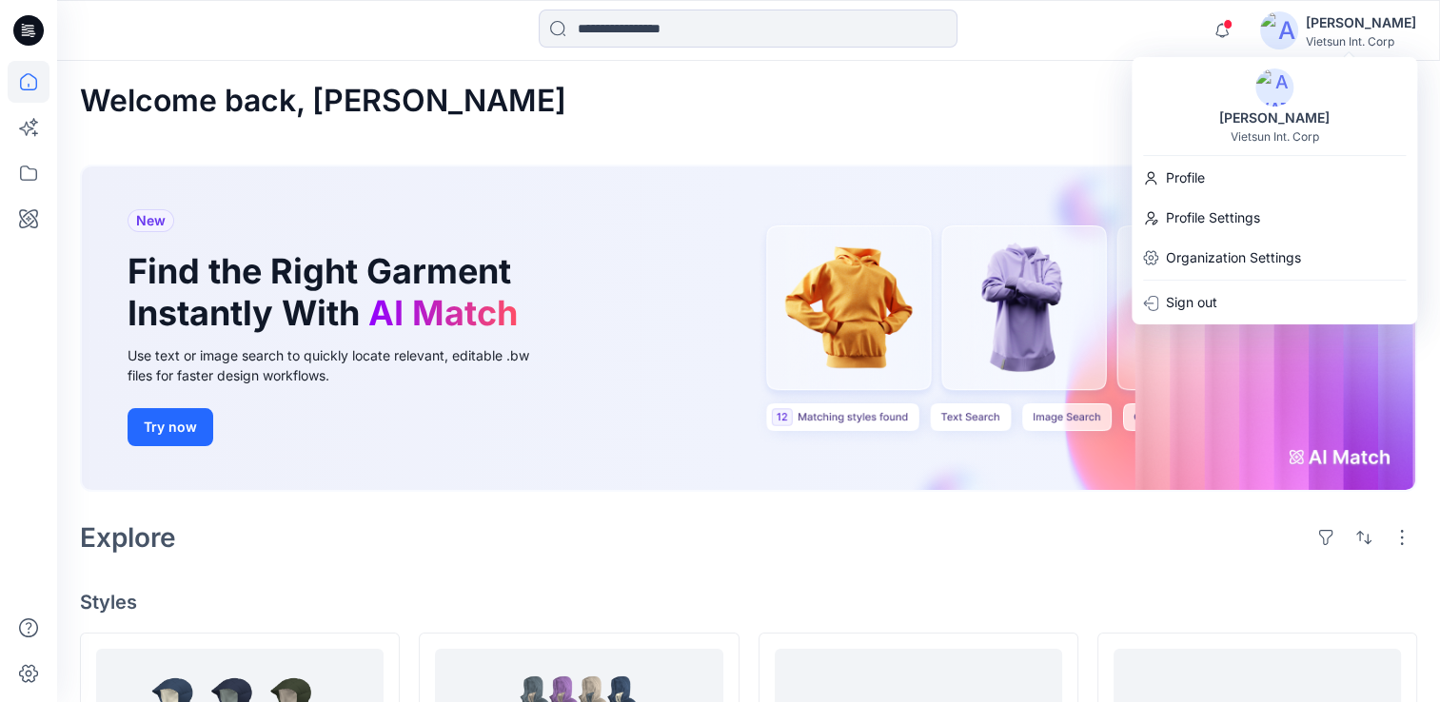
click at [1290, 131] on div "Vietsun Int. Corp" at bounding box center [1275, 136] width 89 height 14
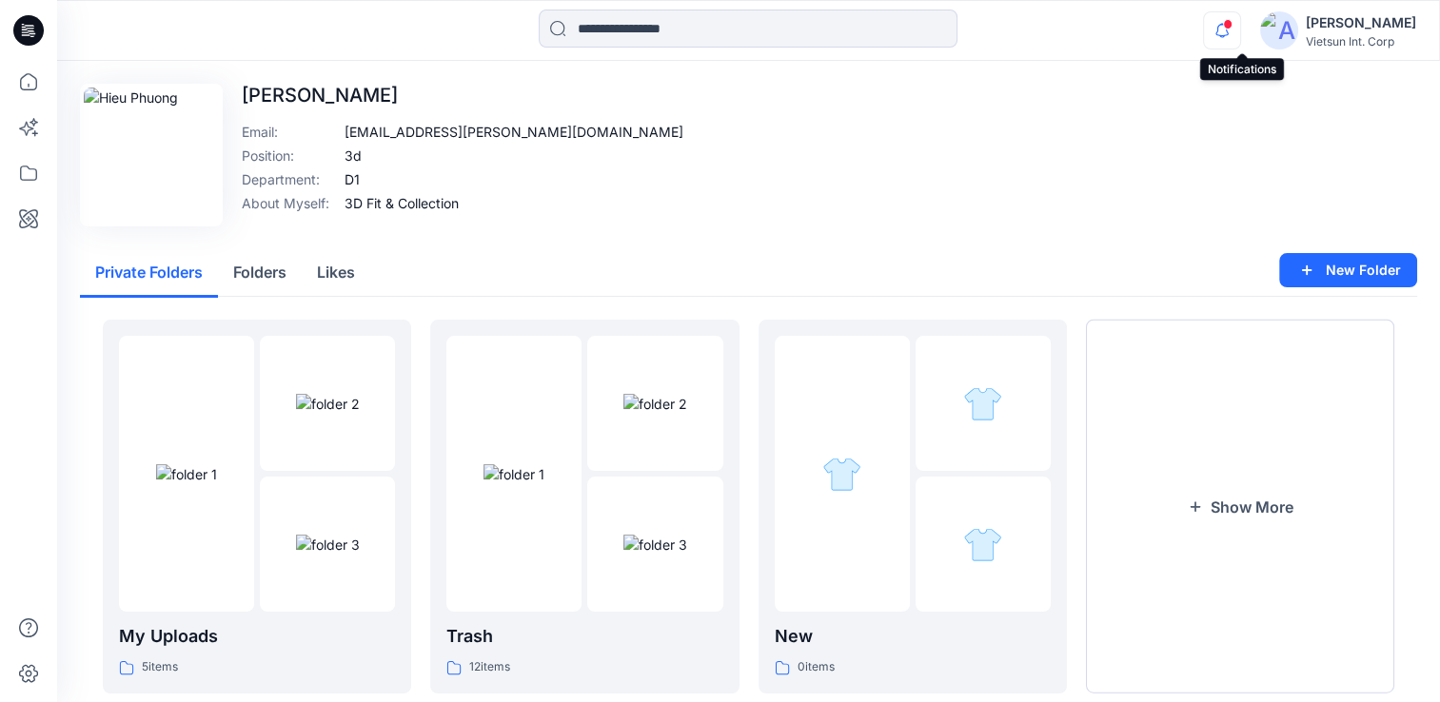
click at [1236, 37] on icon "button" at bounding box center [1222, 30] width 36 height 38
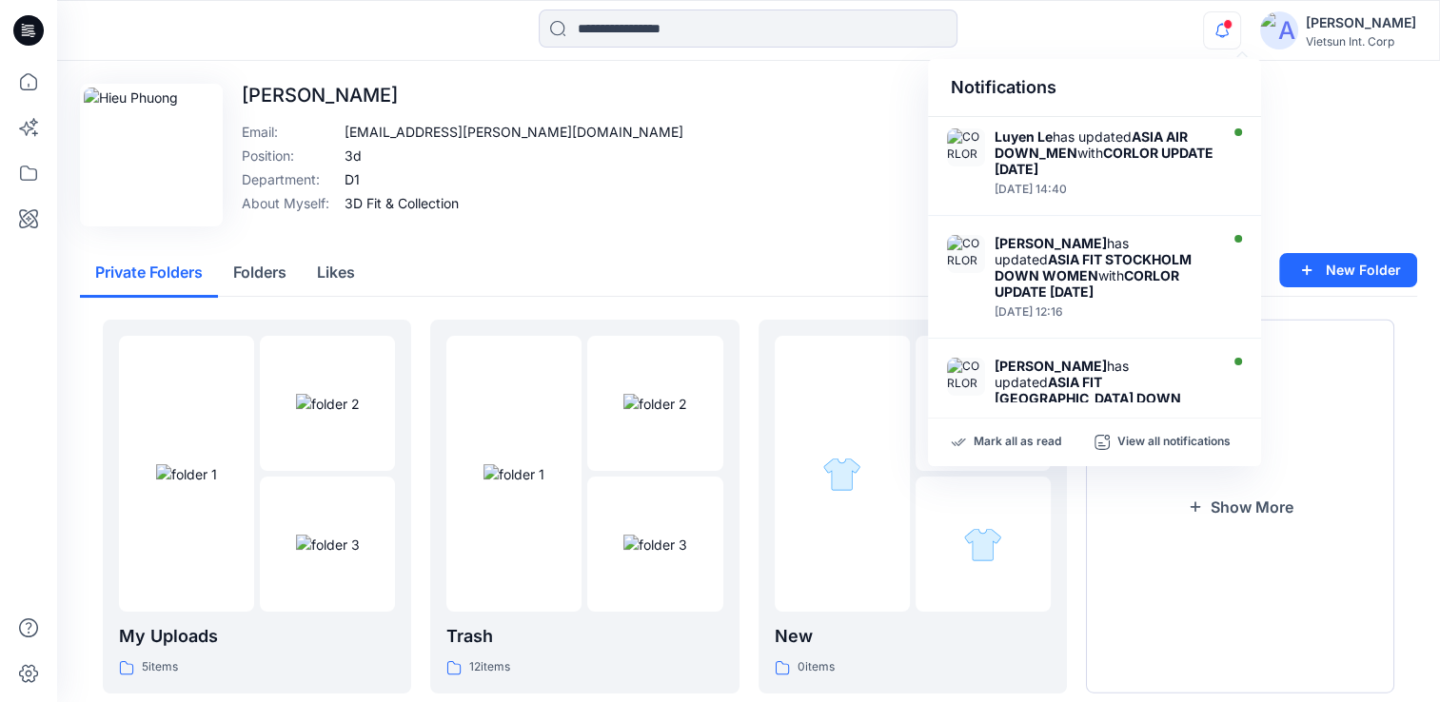
scroll to position [397, 0]
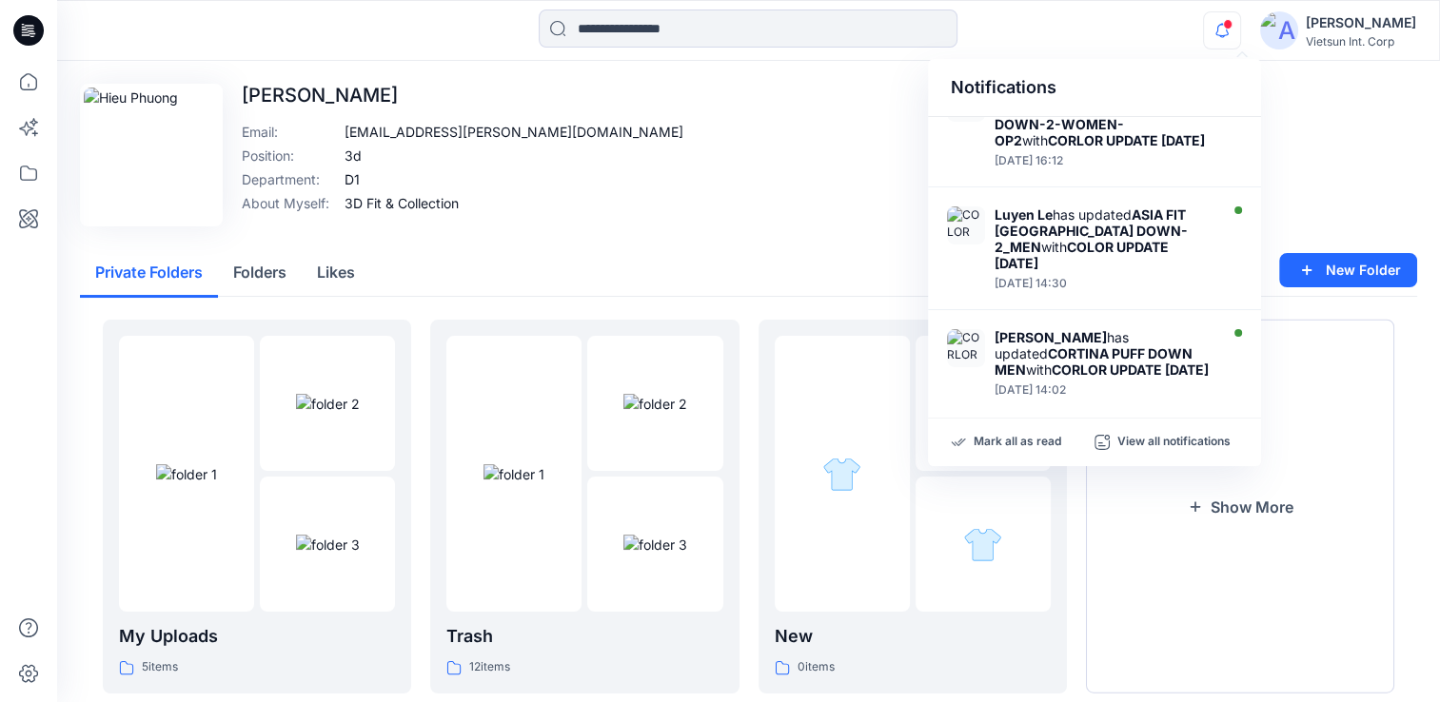
click at [860, 139] on div "Edit Image [PERSON_NAME] Email : [EMAIL_ADDRESS][PERSON_NAME][DOMAIN_NAME] Posi…" at bounding box center [748, 155] width 1337 height 143
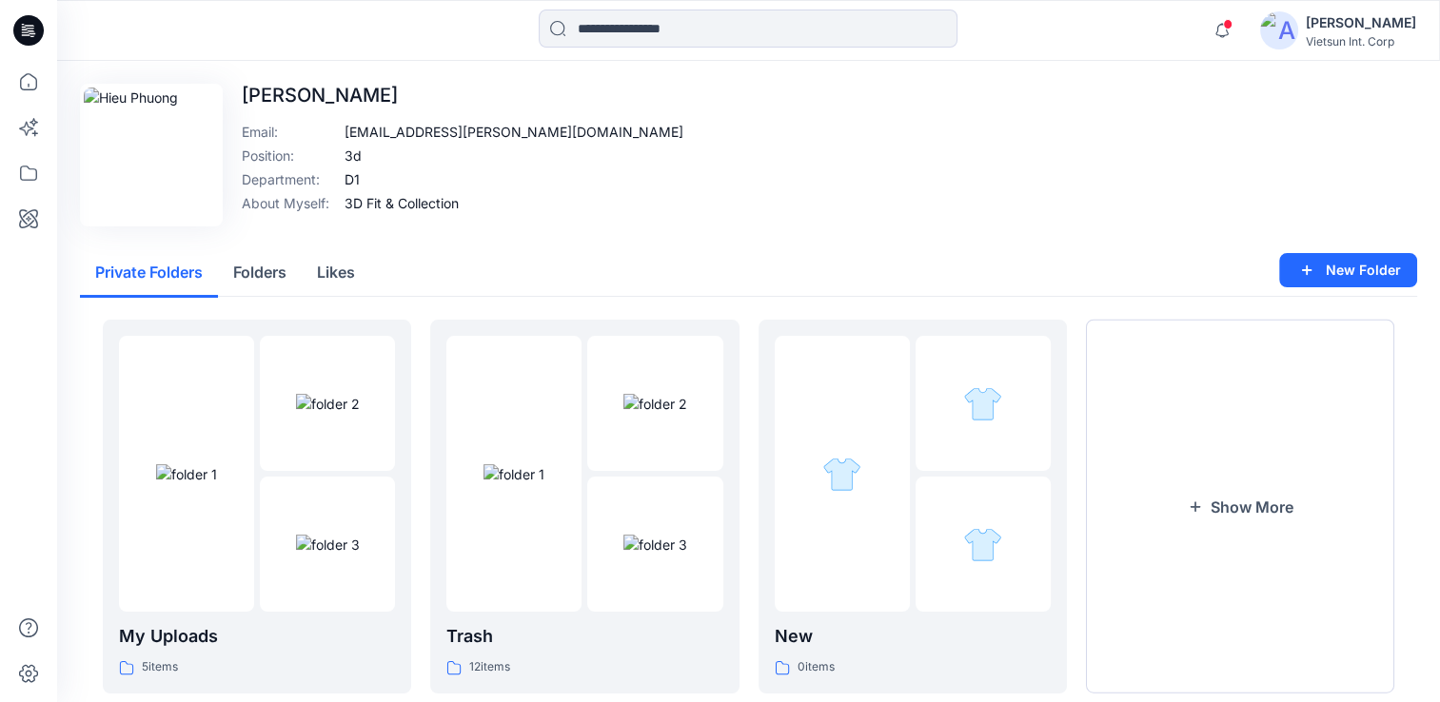
click at [30, 39] on icon at bounding box center [28, 30] width 30 height 30
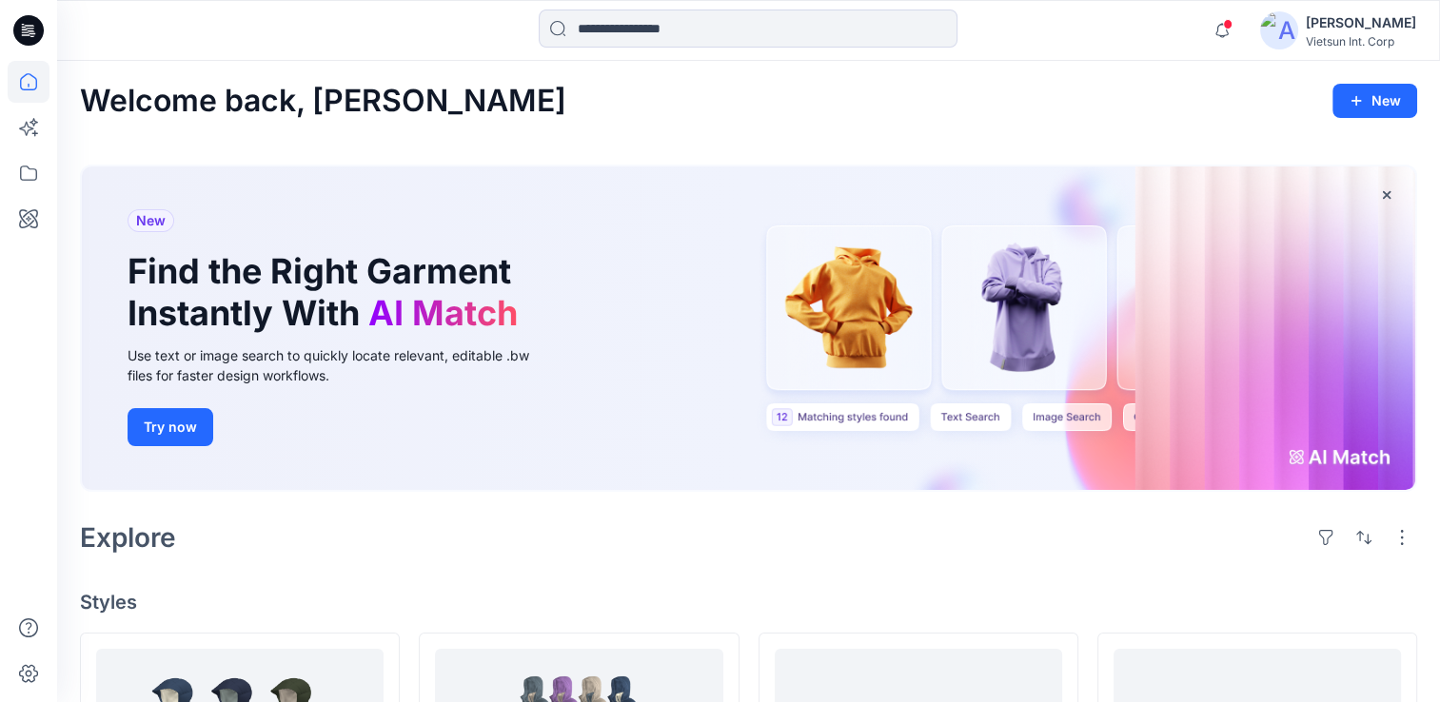
drag, startPoint x: 1408, startPoint y: 0, endPoint x: 936, endPoint y: 90, distance: 480.6
click at [936, 90] on div "Welcome back, [PERSON_NAME] New" at bounding box center [748, 101] width 1337 height 35
click at [517, 504] on div "New Find the Right Garment Instantly With AI Match Use text or image search to …" at bounding box center [748, 331] width 1337 height 365
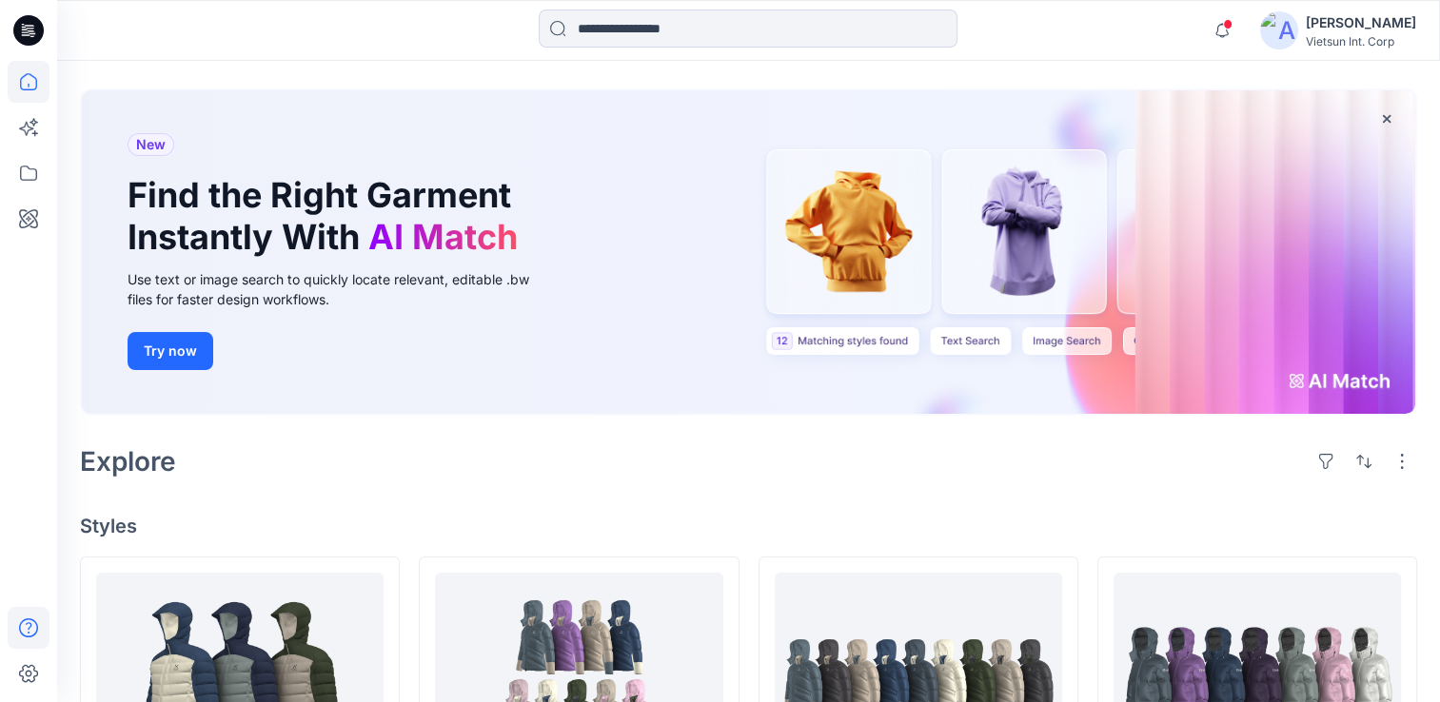
scroll to position [190, 0]
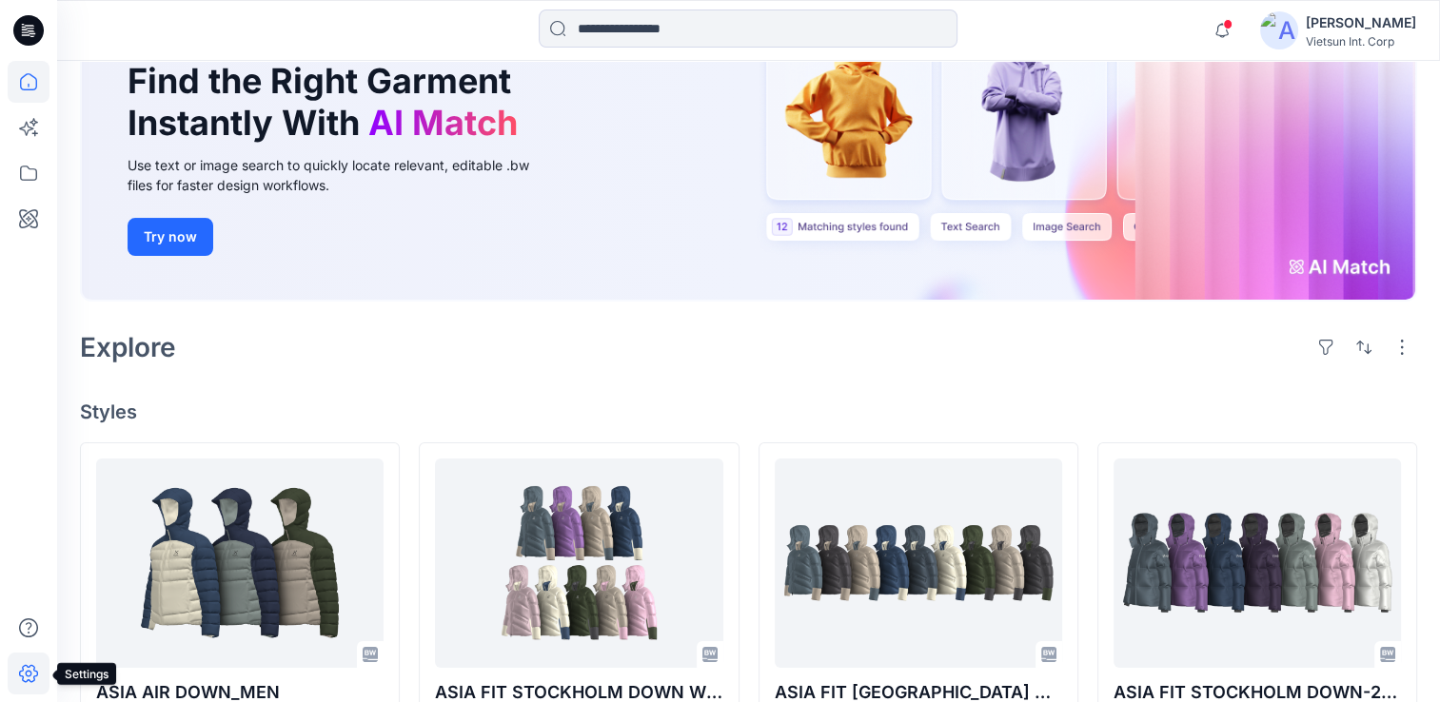
click at [21, 681] on icon at bounding box center [29, 674] width 42 height 42
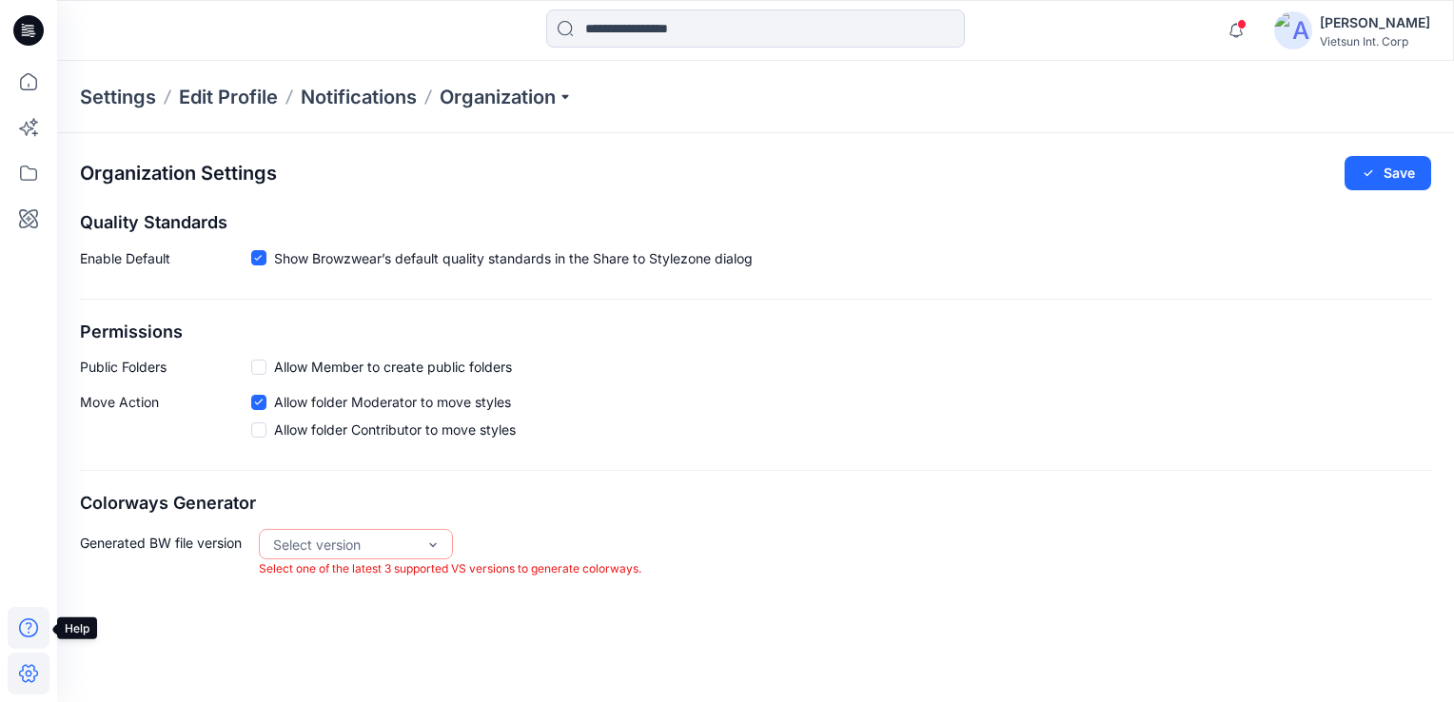
click at [27, 633] on icon at bounding box center [29, 628] width 42 height 42
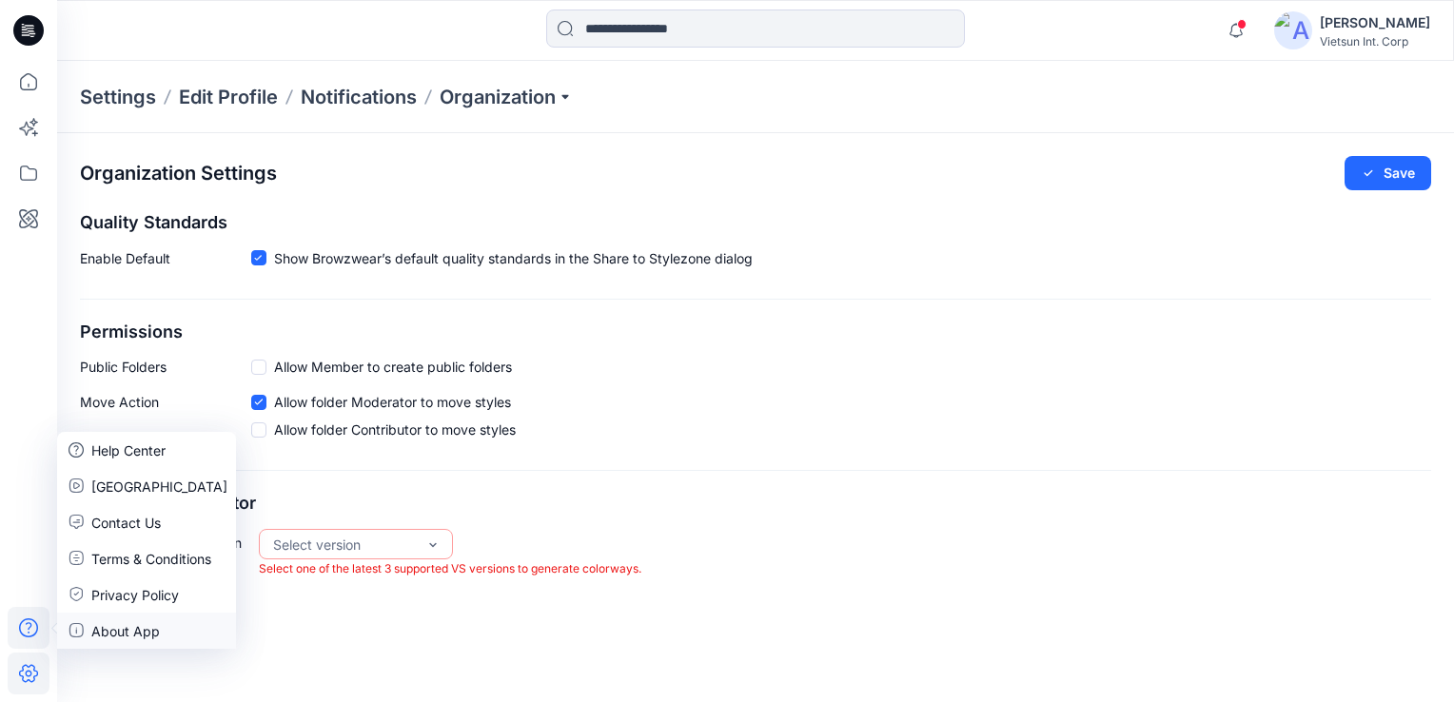
click at [124, 637] on p "About App" at bounding box center [125, 631] width 69 height 20
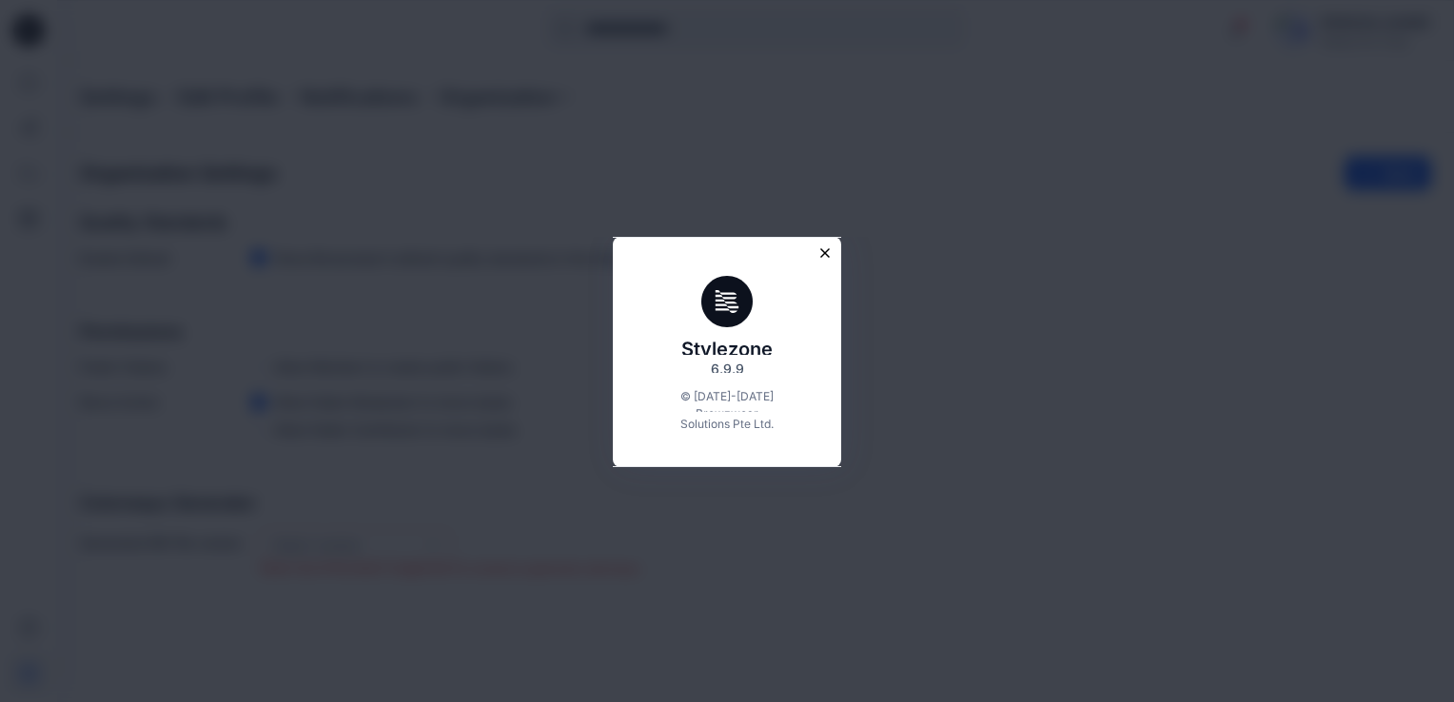
click at [822, 249] on icon "Close modal" at bounding box center [825, 253] width 17 height 17
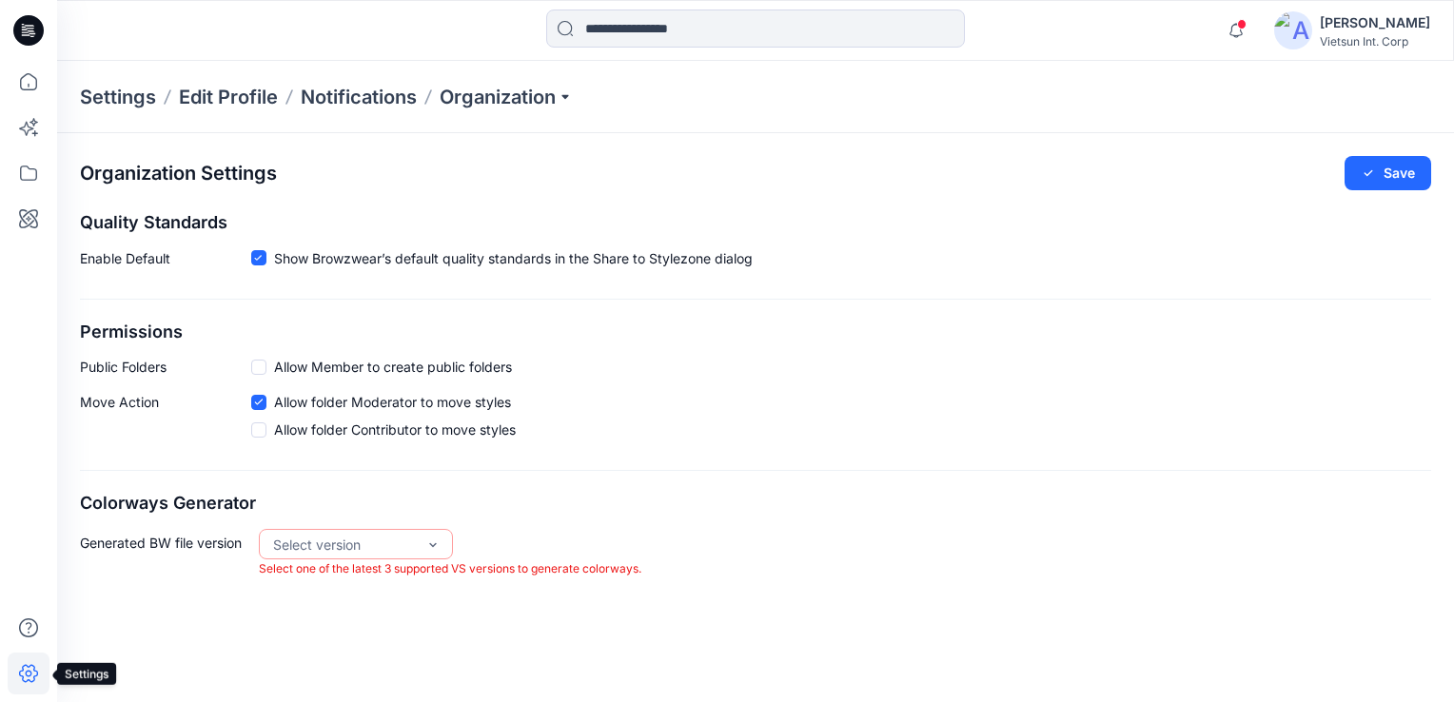
click at [19, 674] on icon at bounding box center [28, 674] width 19 height 18
click at [29, 626] on icon at bounding box center [29, 628] width 42 height 42
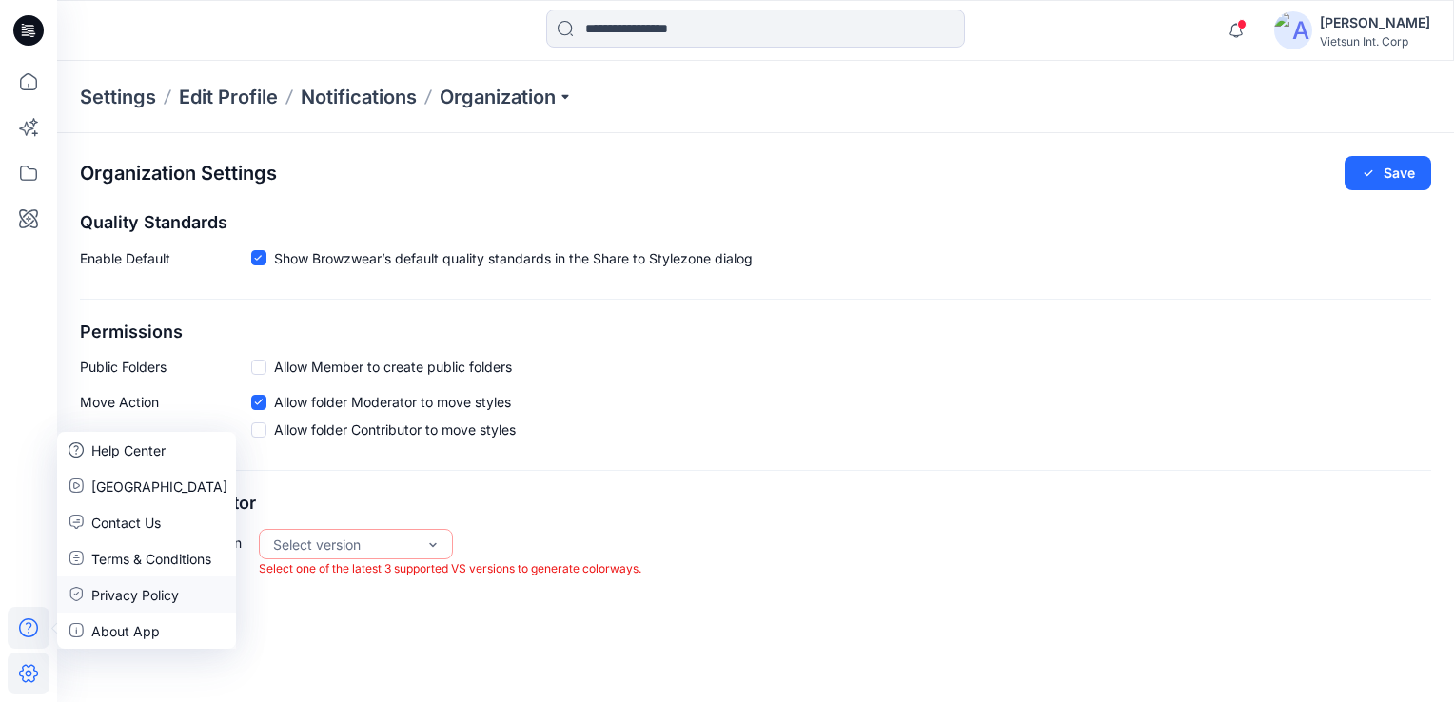
click at [124, 601] on p "Privacy Policy" at bounding box center [135, 595] width 88 height 20
